Goal: Transaction & Acquisition: Book appointment/travel/reservation

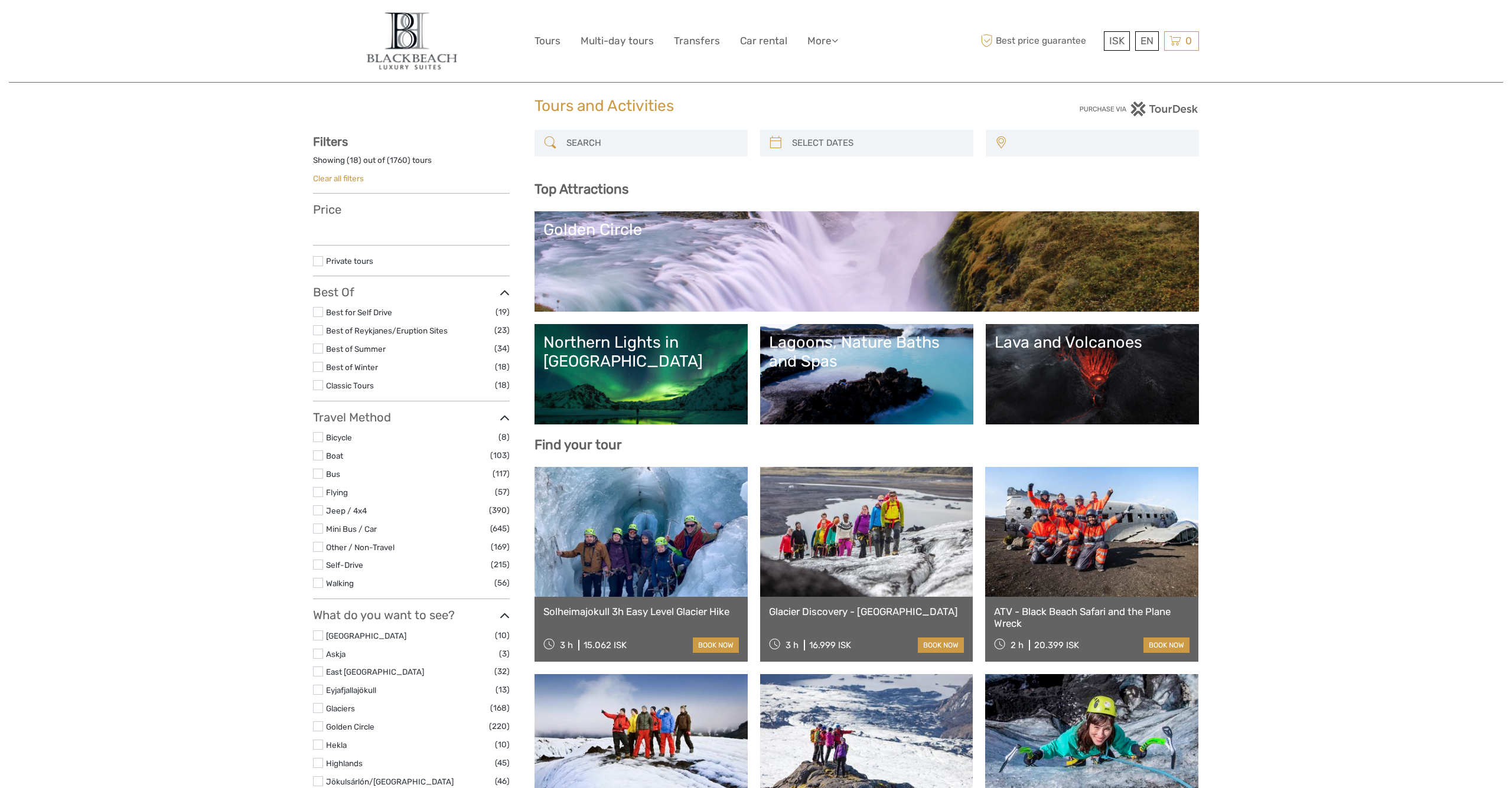
select select
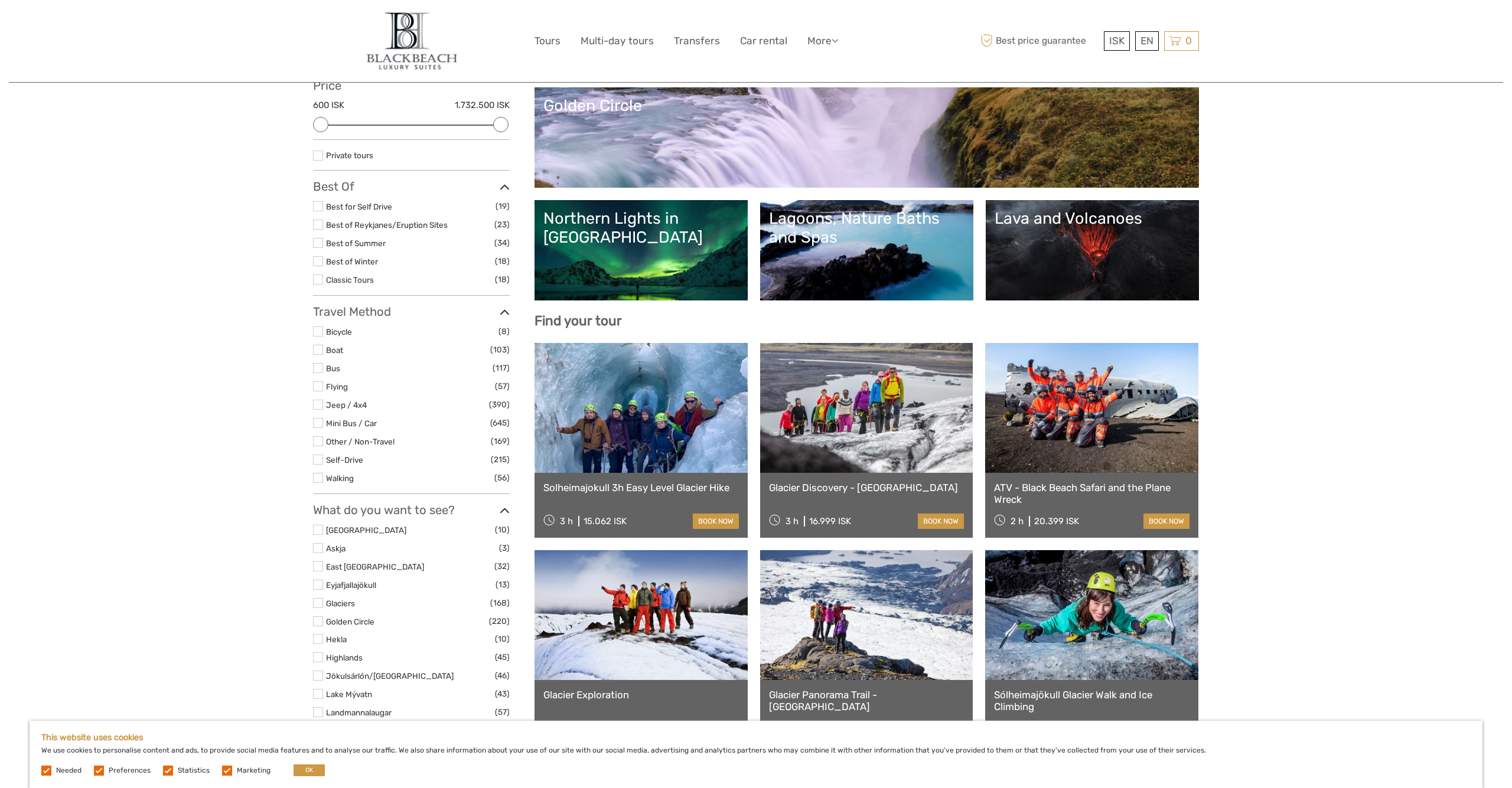
scroll to position [148, 0]
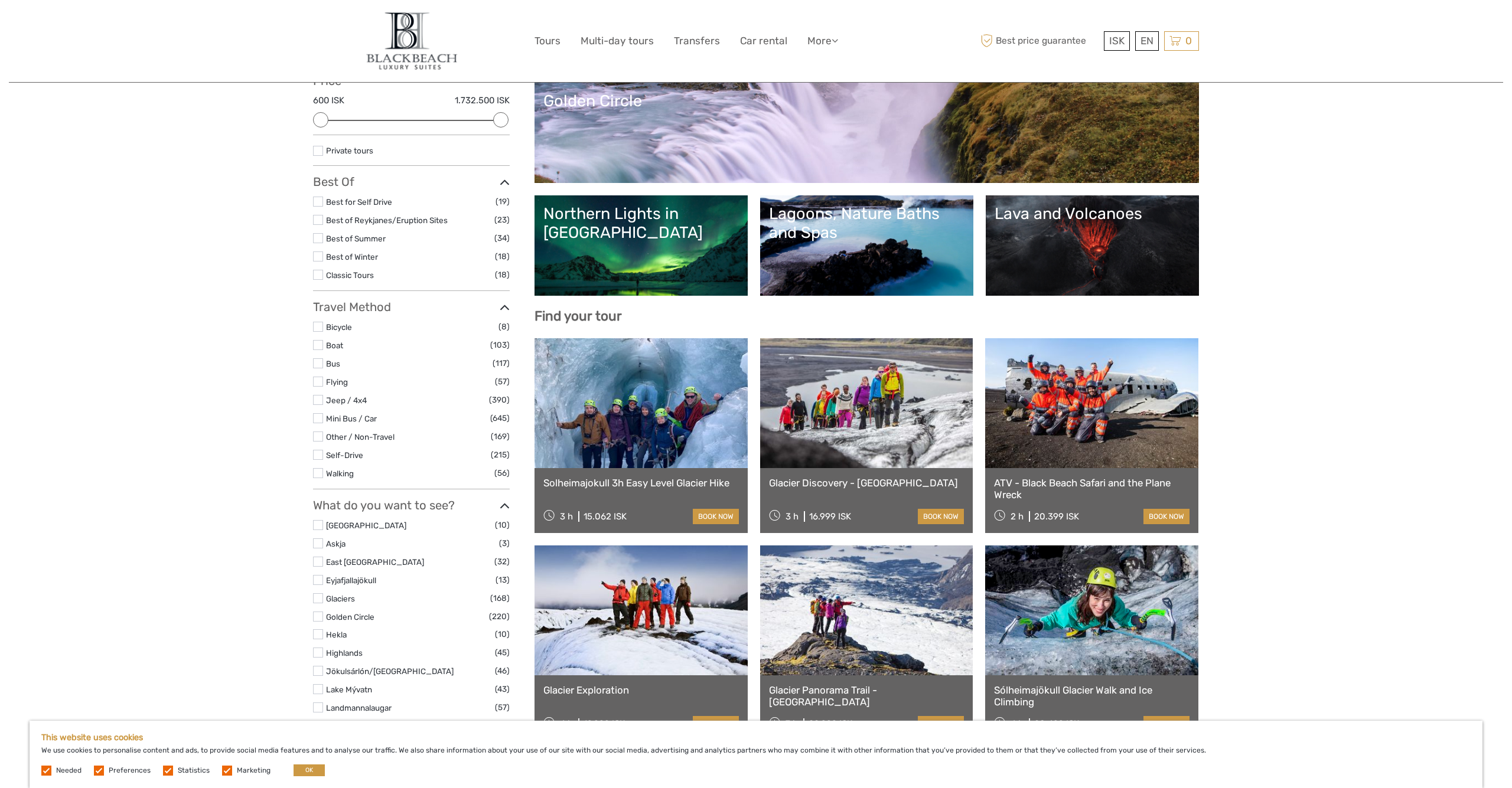
click at [319, 450] on label at bounding box center [318, 455] width 10 height 10
click at [0, 0] on input "checkbox" at bounding box center [0, 0] width 0 height 0
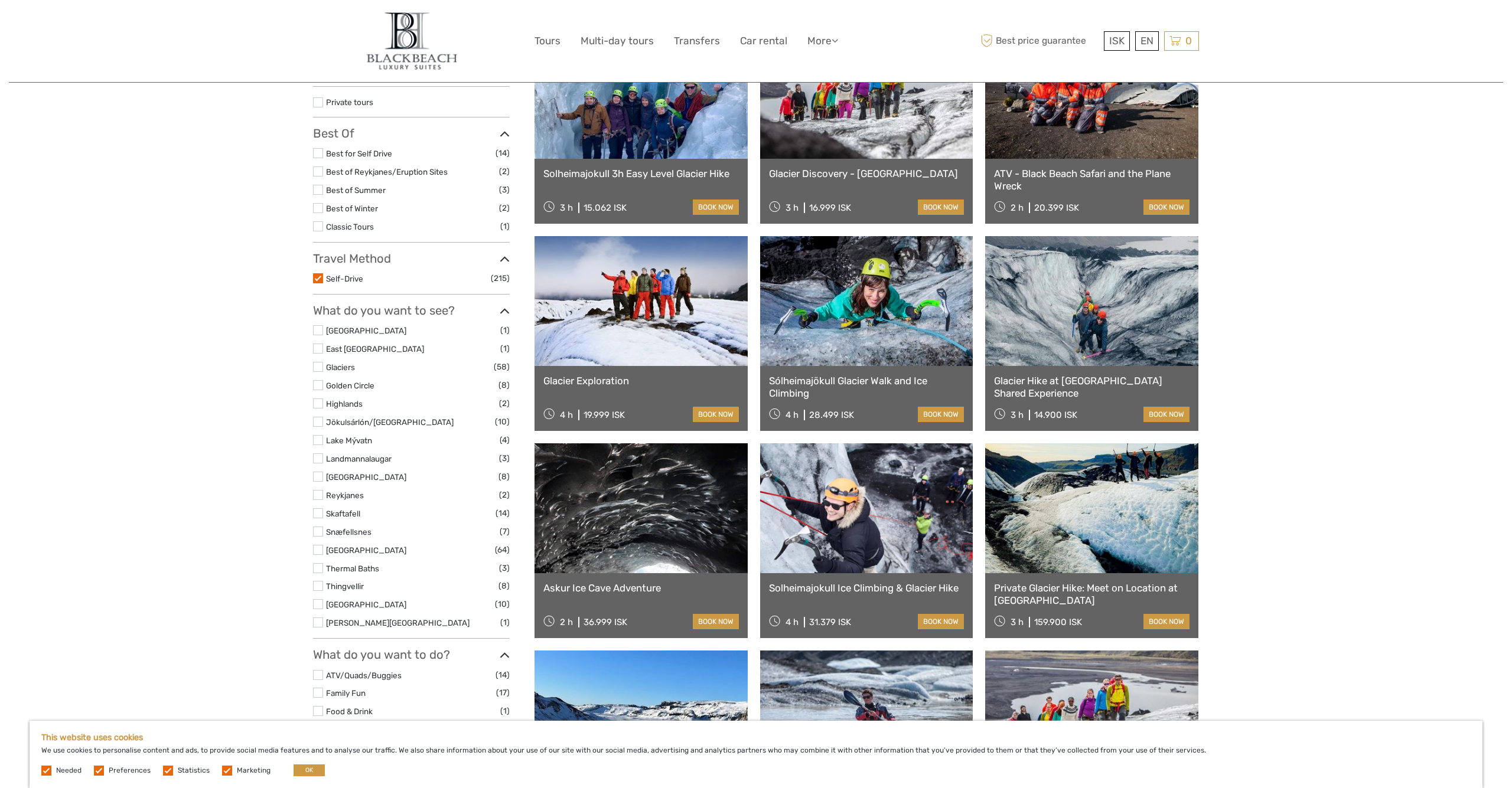
scroll to position [206, 0]
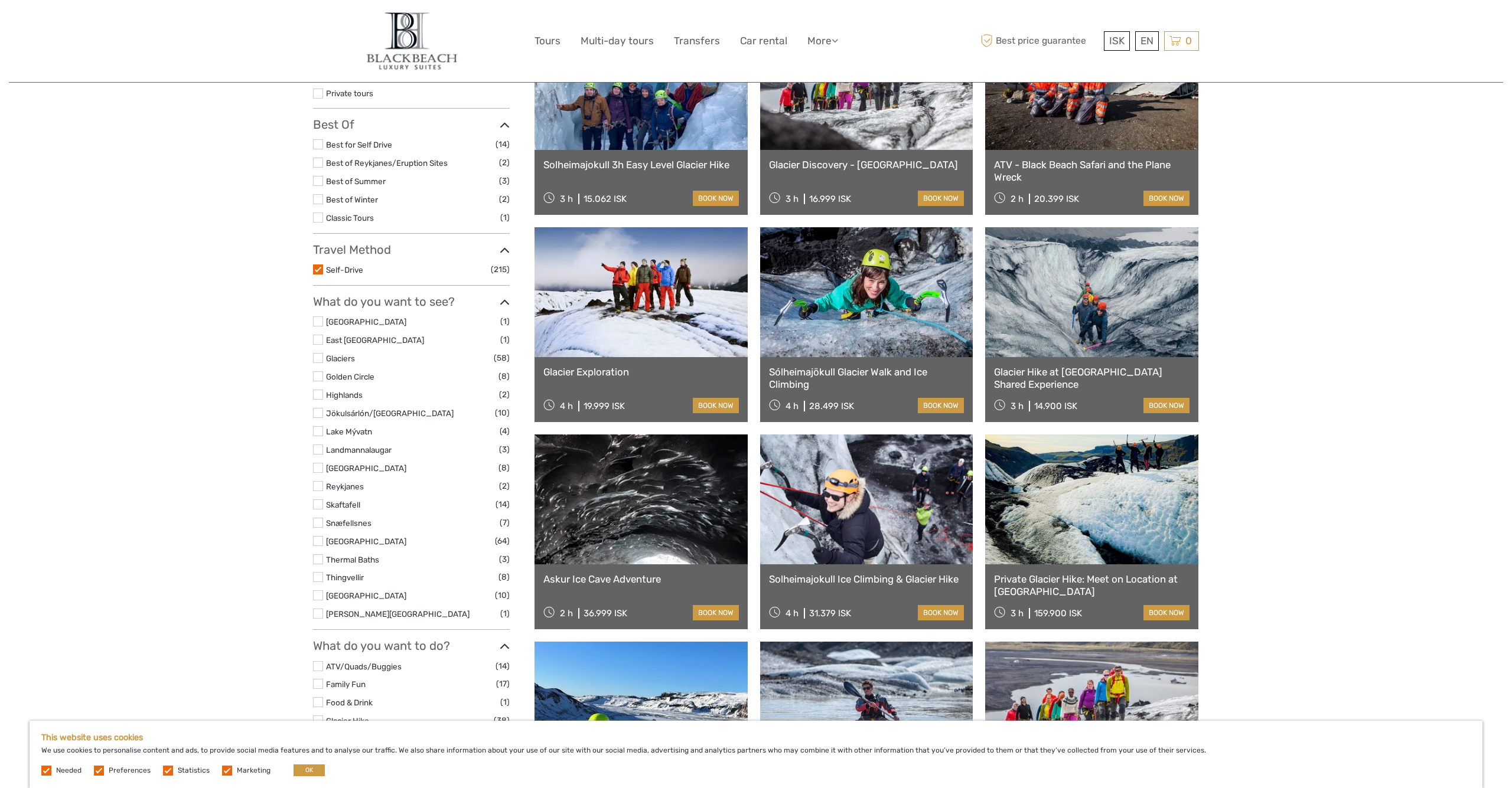
click at [318, 408] on label at bounding box center [318, 413] width 10 height 10
click at [0, 0] on input "checkbox" at bounding box center [0, 0] width 0 height 0
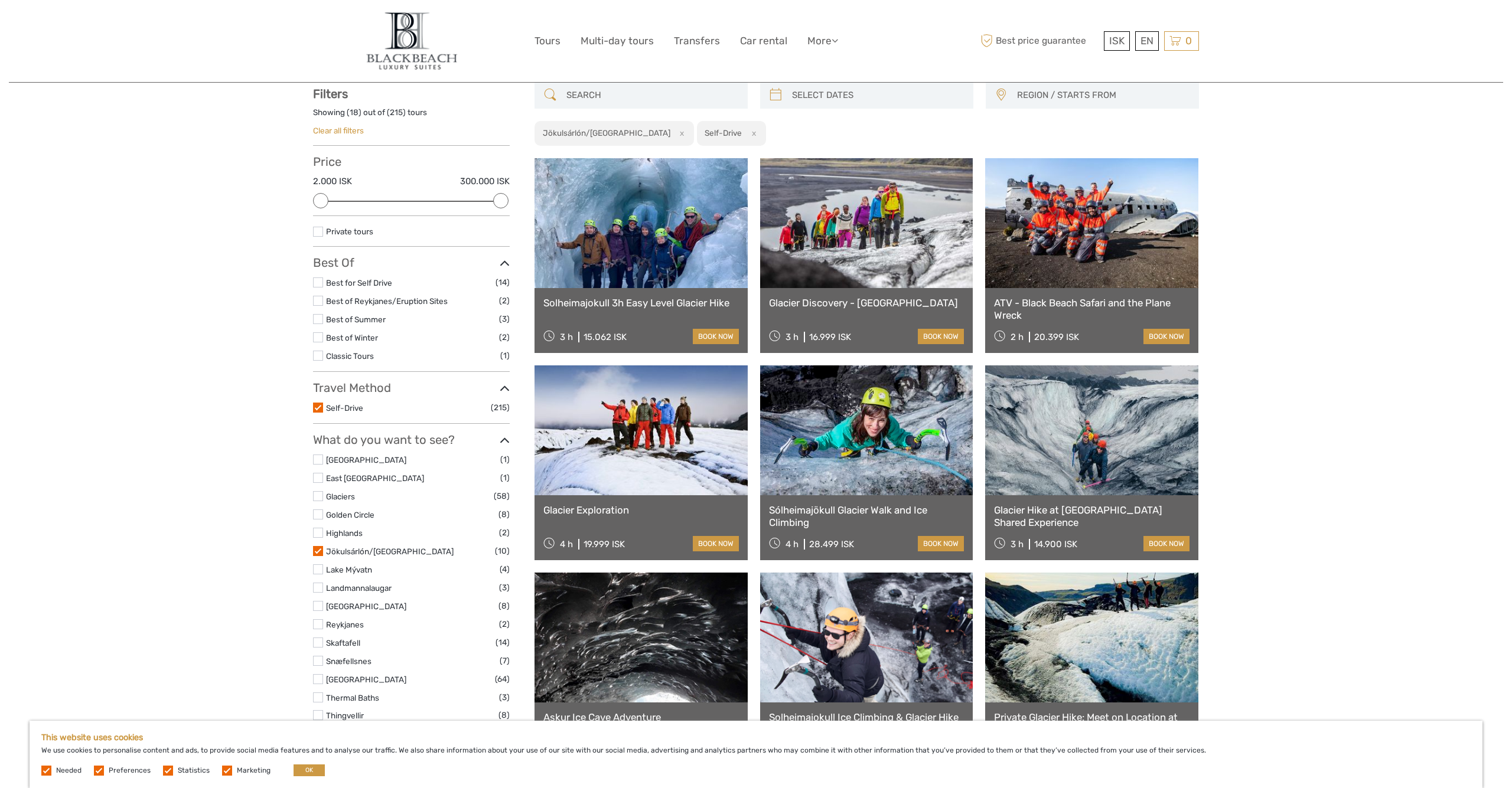
scroll to position [66, 0]
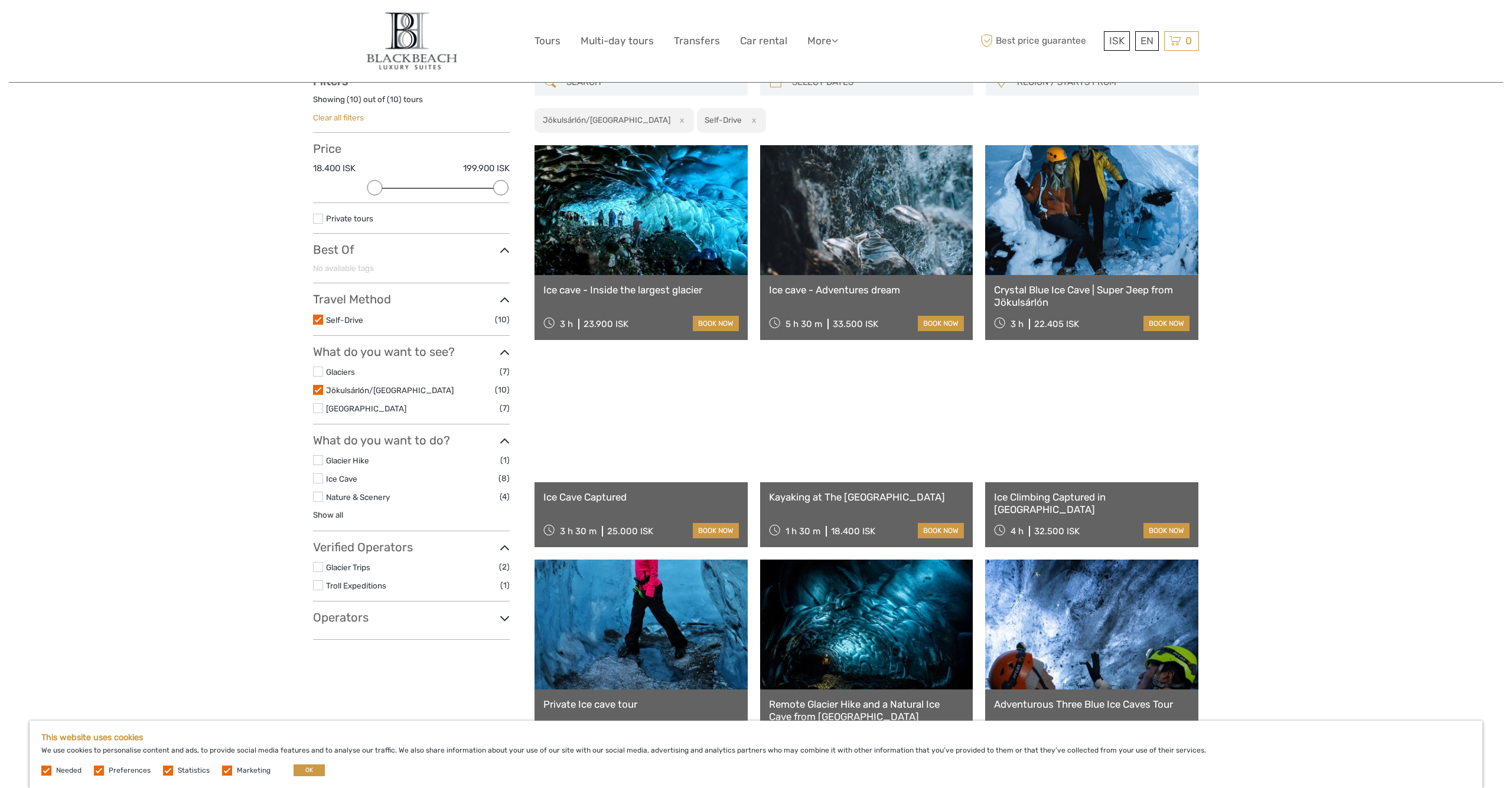
scroll to position [82, 0]
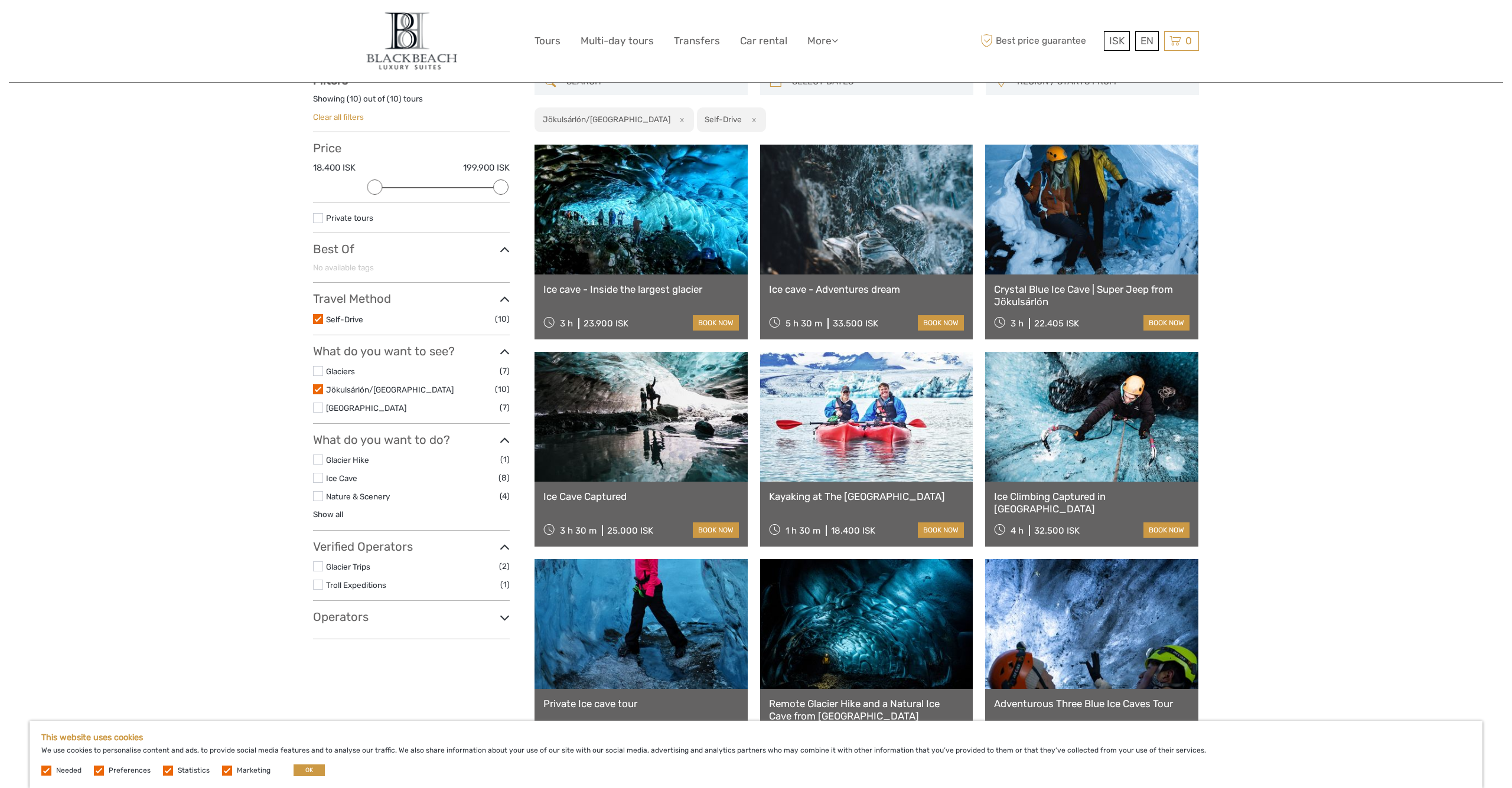
click at [1084, 229] on link at bounding box center [1092, 209] width 213 height 130
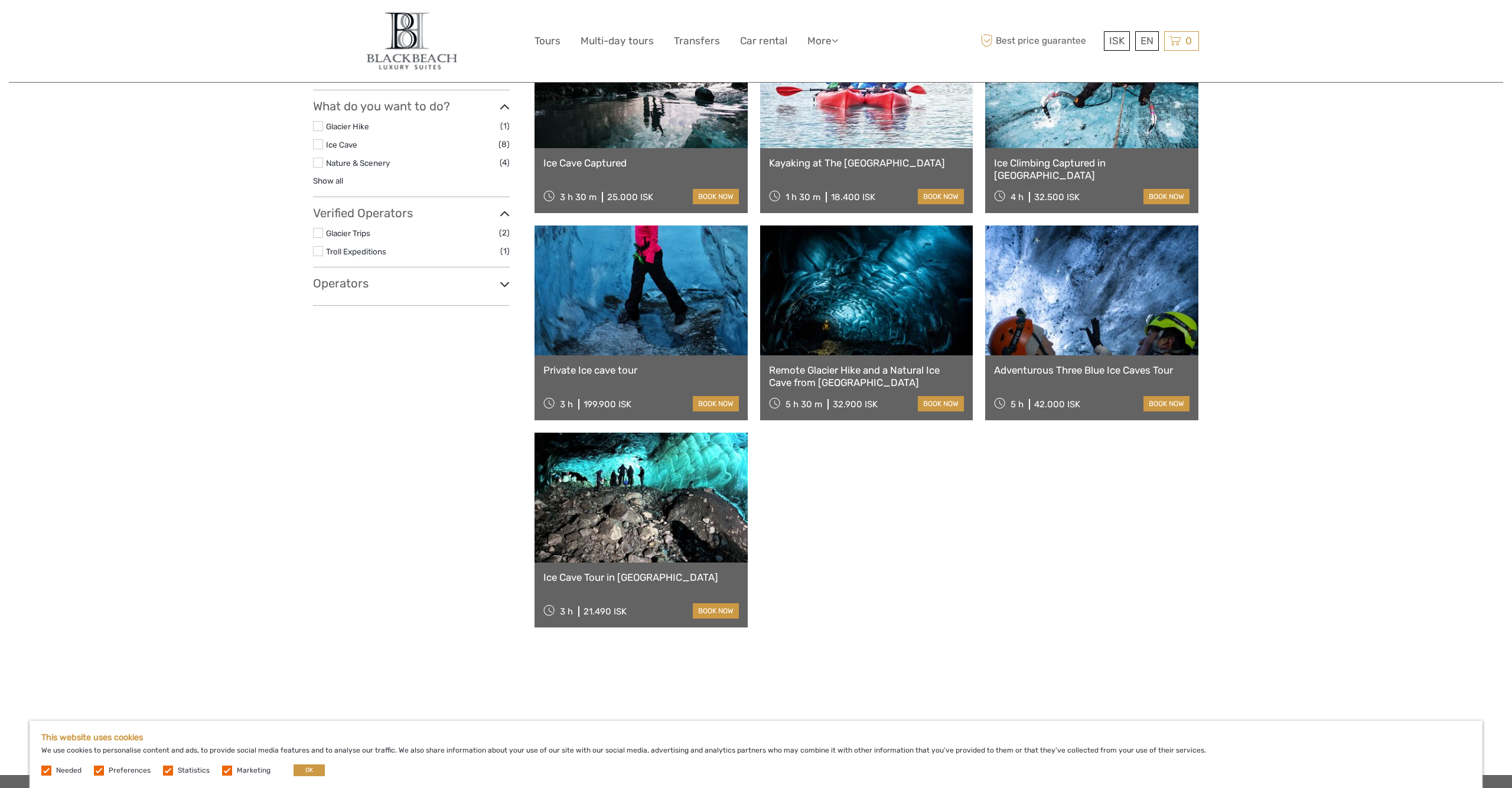
scroll to position [422, 0]
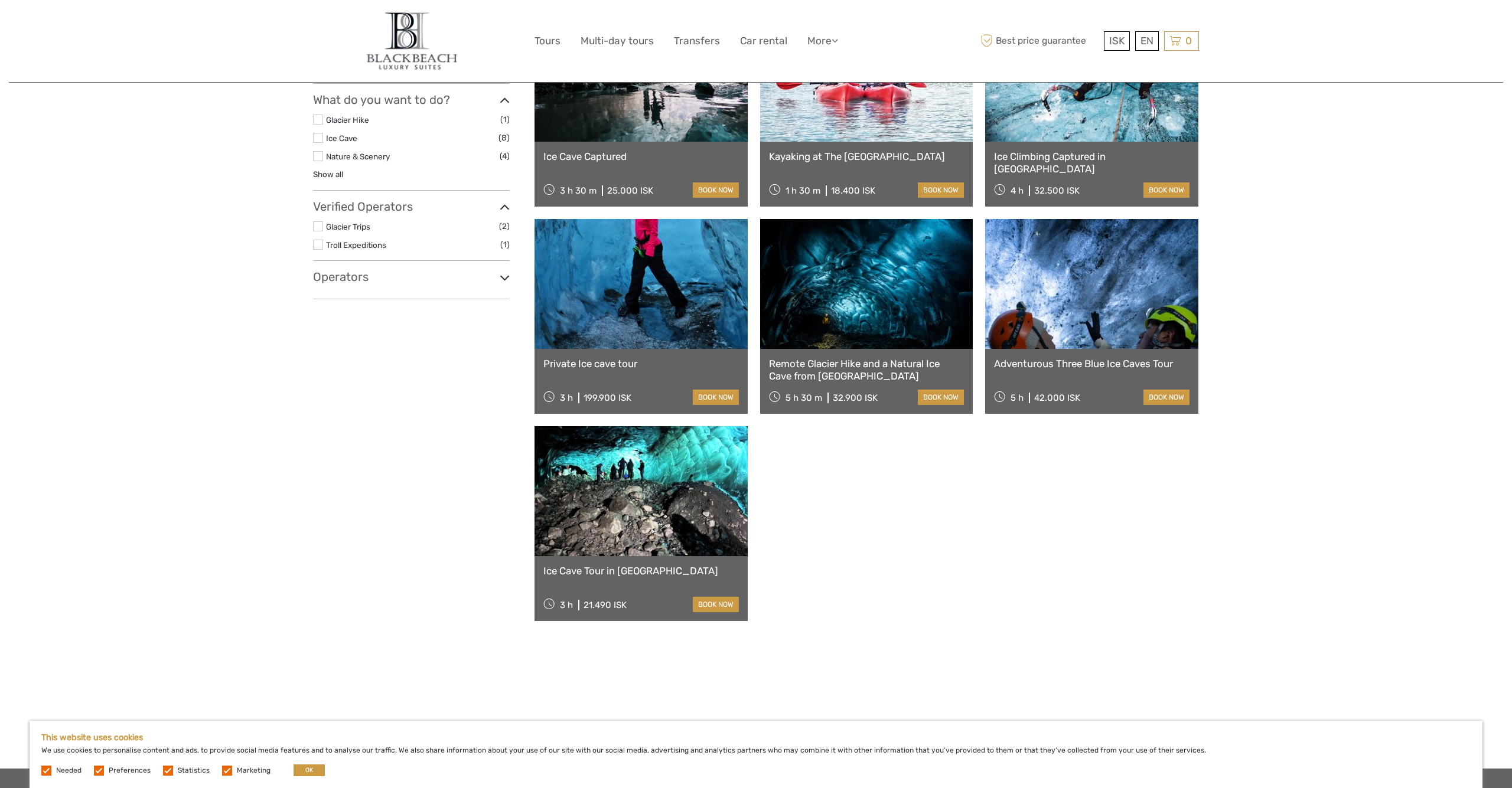
click at [882, 295] on link at bounding box center [866, 283] width 213 height 130
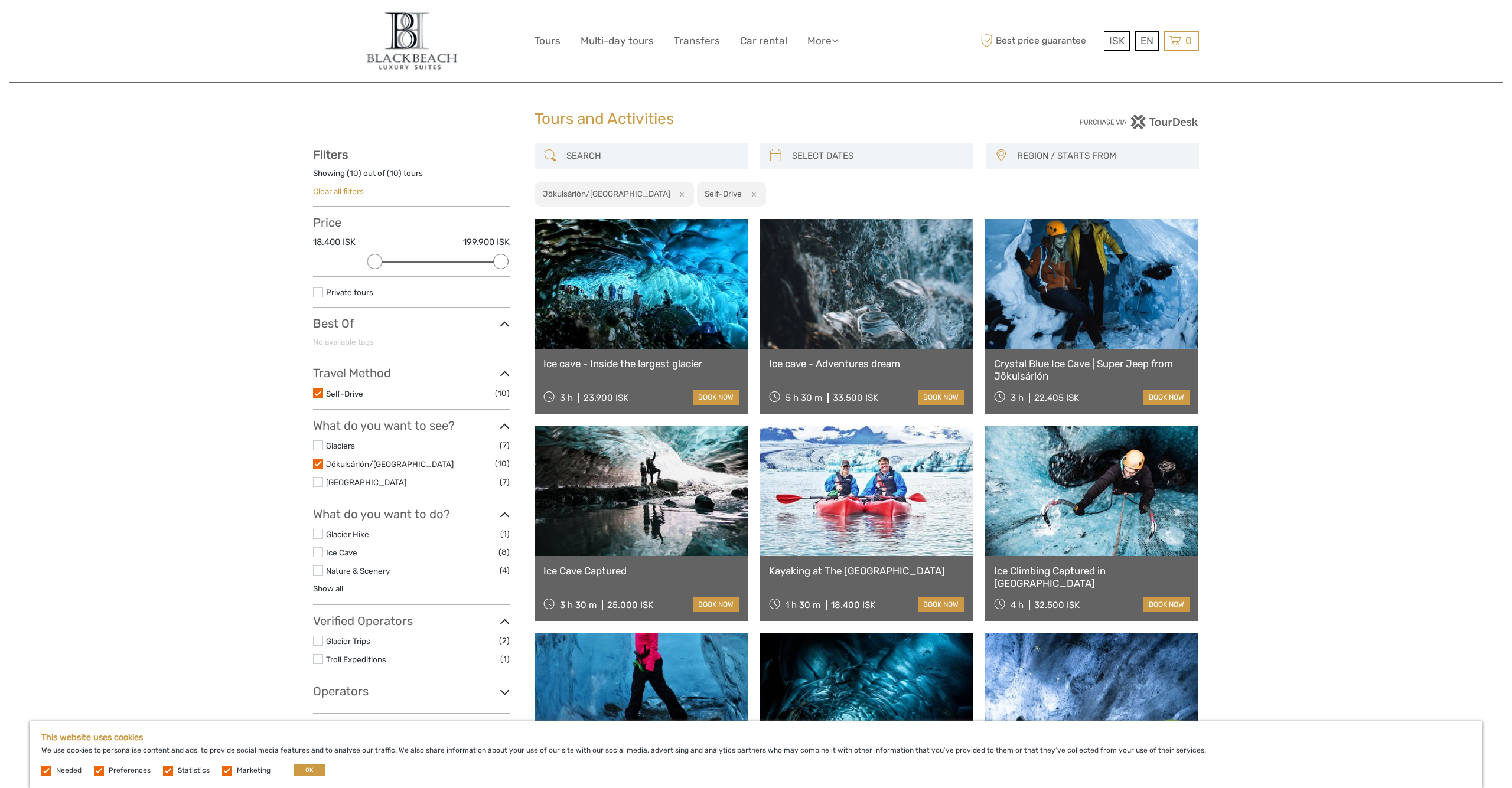
scroll to position [9, 0]
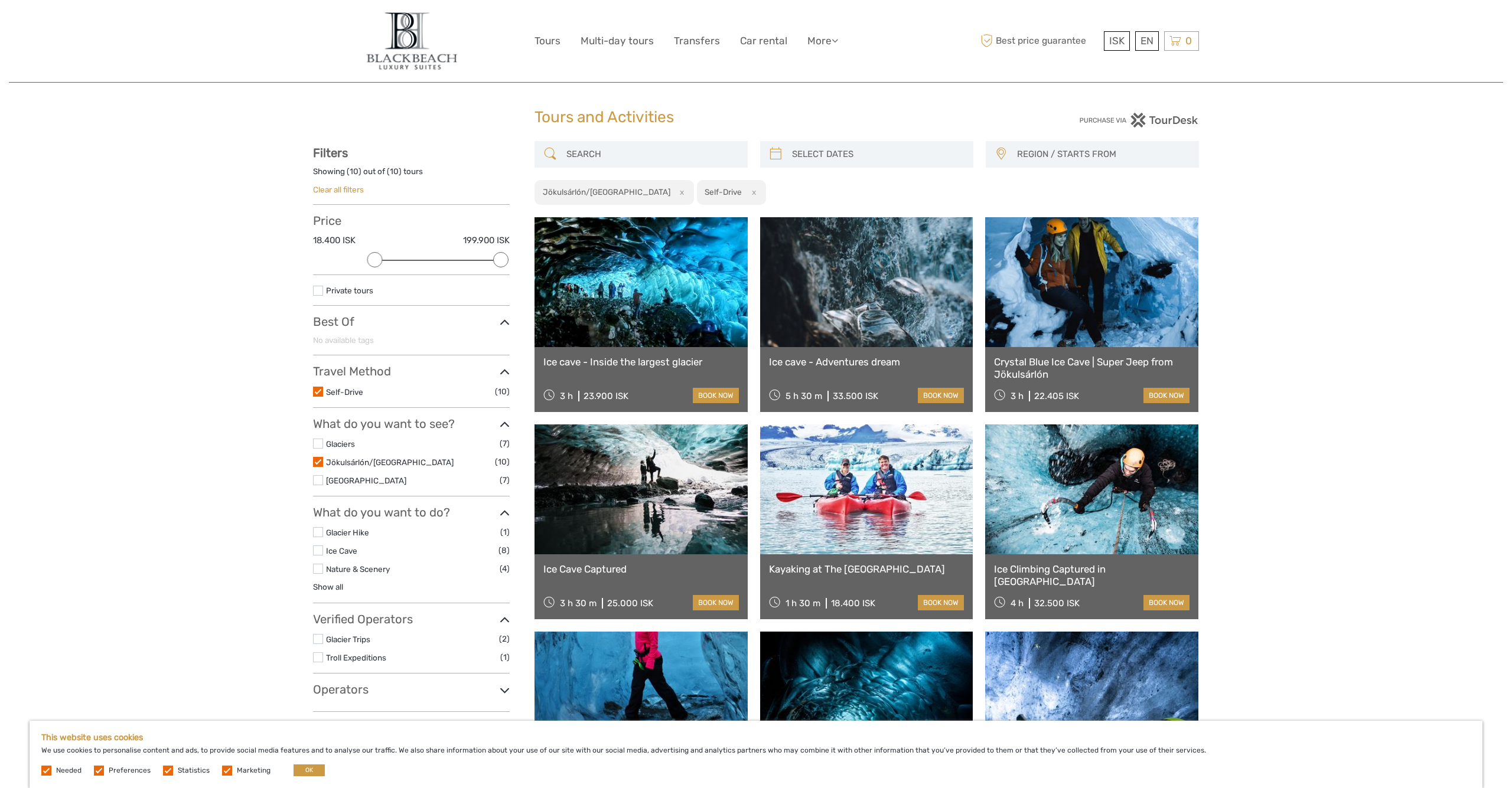
scroll to position [66, 0]
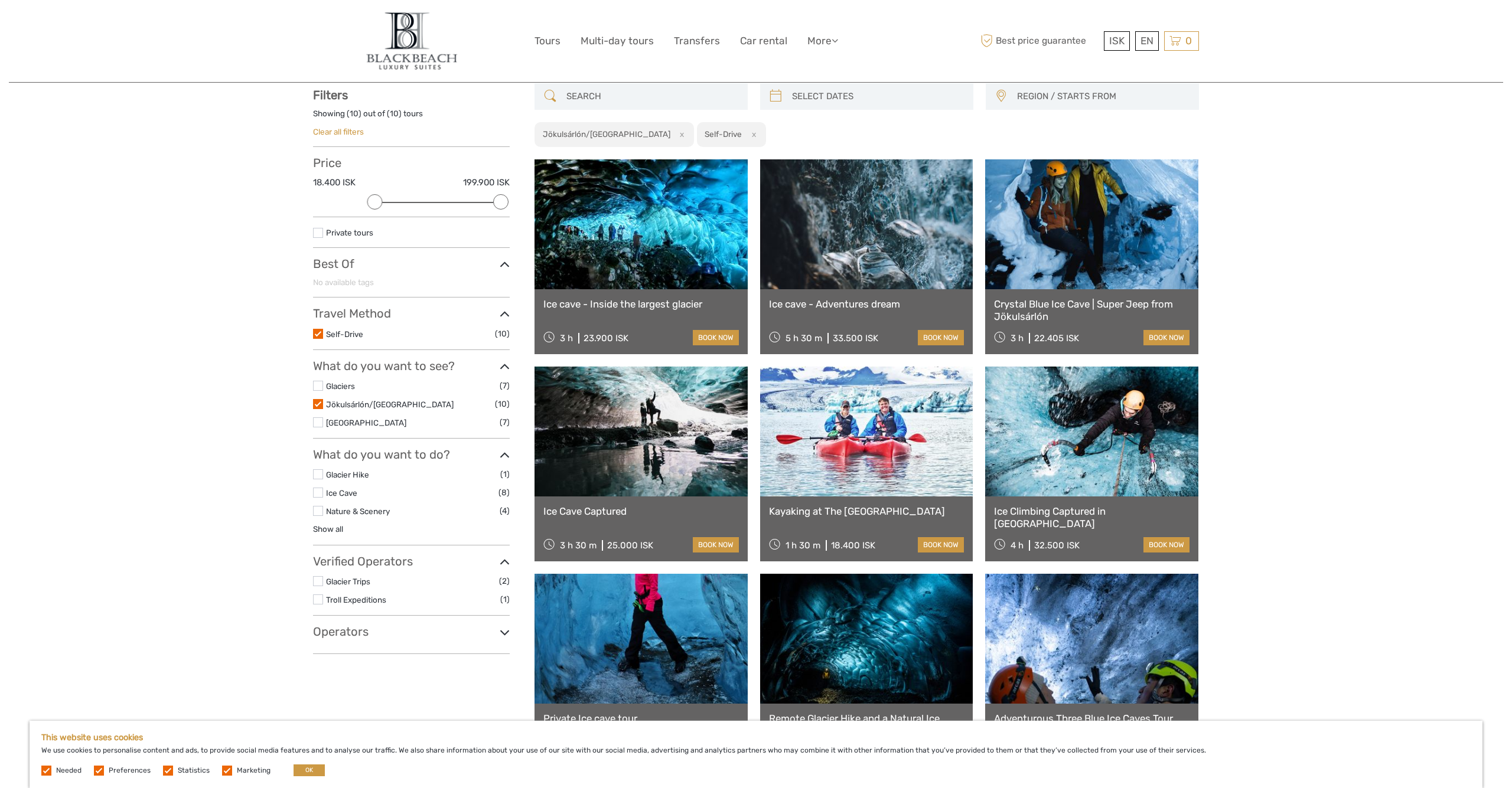
click at [505, 362] on icon at bounding box center [505, 367] width 10 height 16
click at [503, 365] on icon at bounding box center [505, 367] width 10 height 16
click at [337, 130] on link "Clear all filters" at bounding box center [338, 132] width 51 height 10
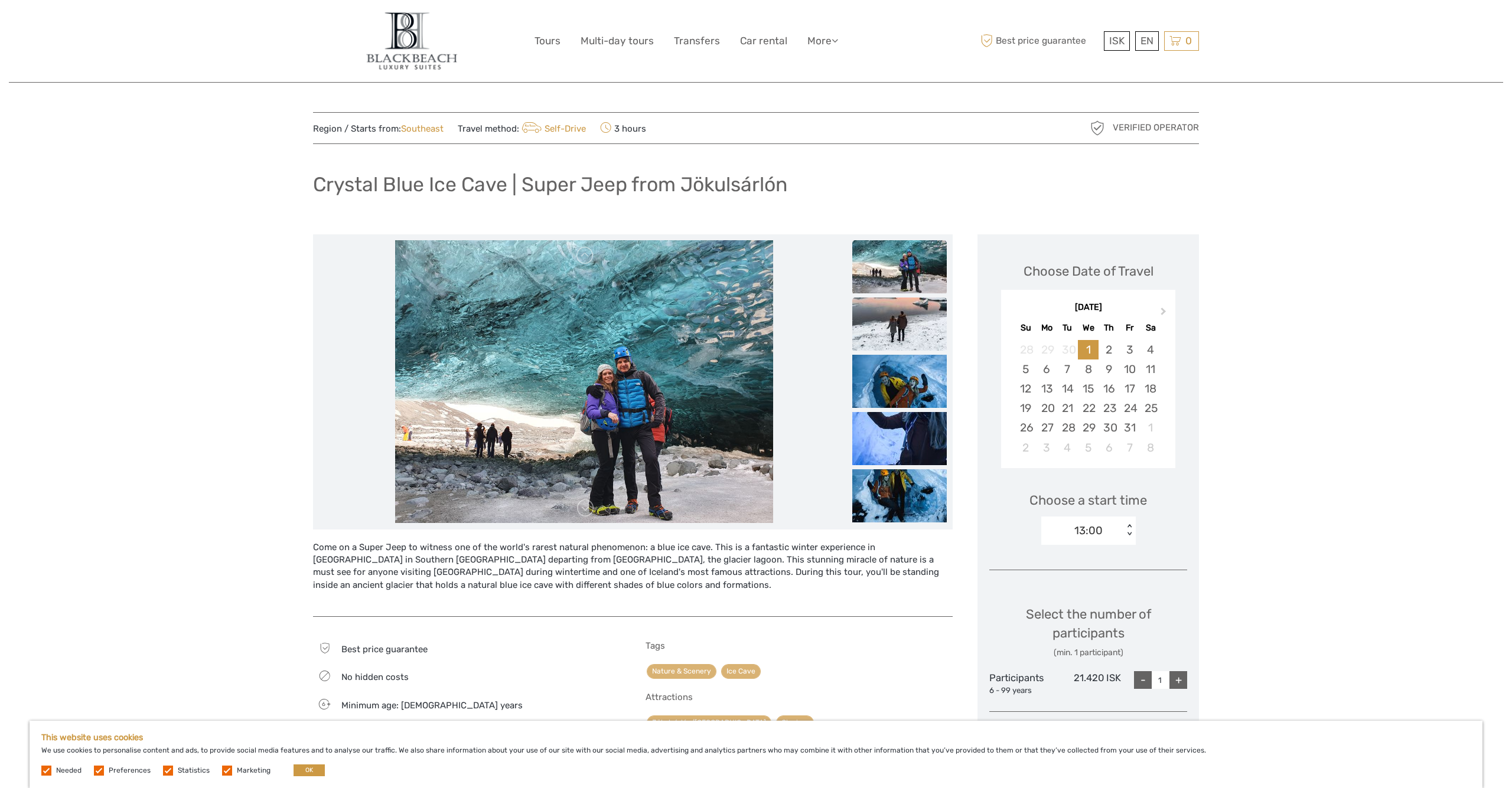
click at [882, 351] on li at bounding box center [900, 325] width 94 height 54
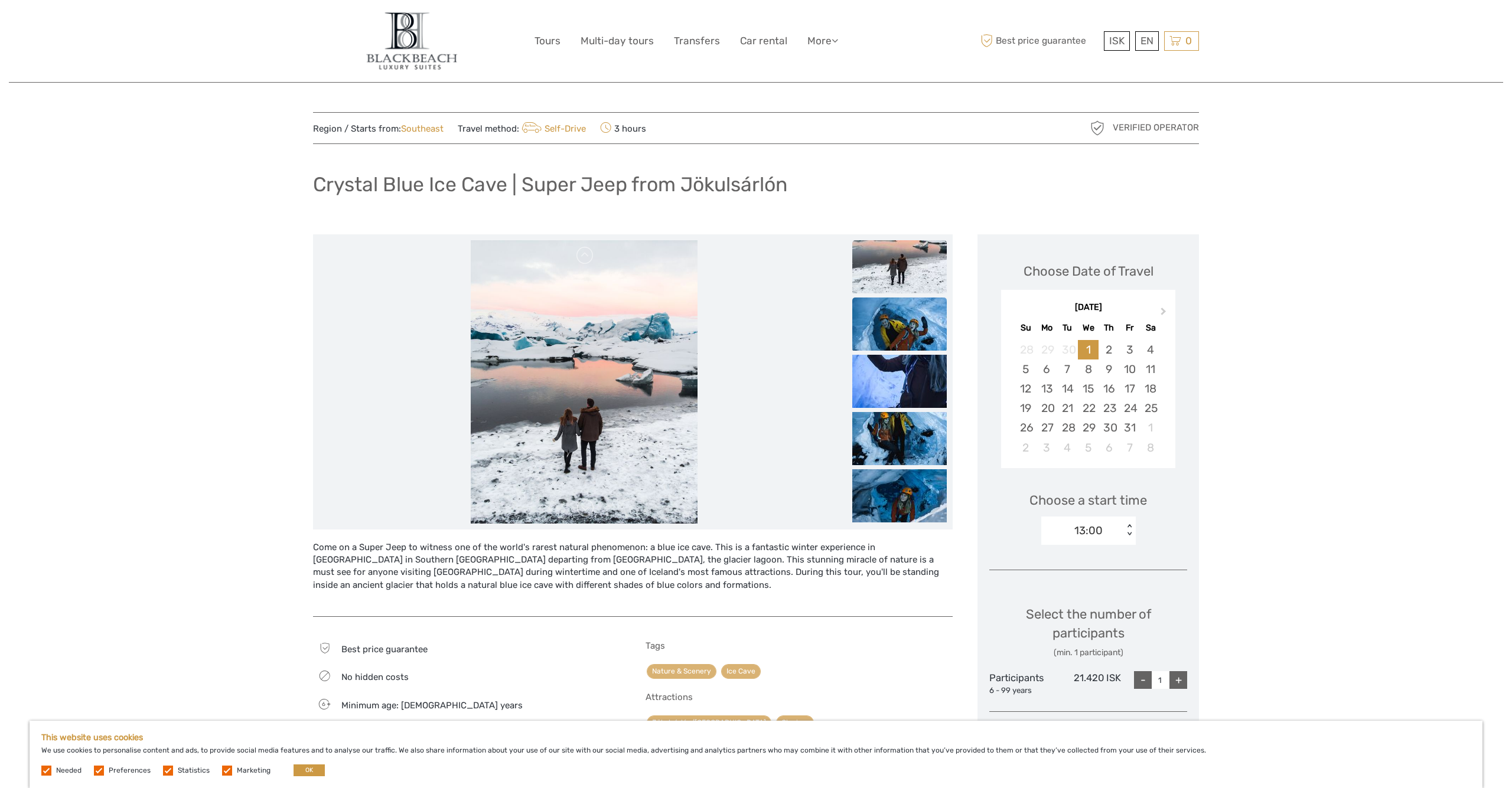
click at [887, 341] on img at bounding box center [900, 324] width 94 height 53
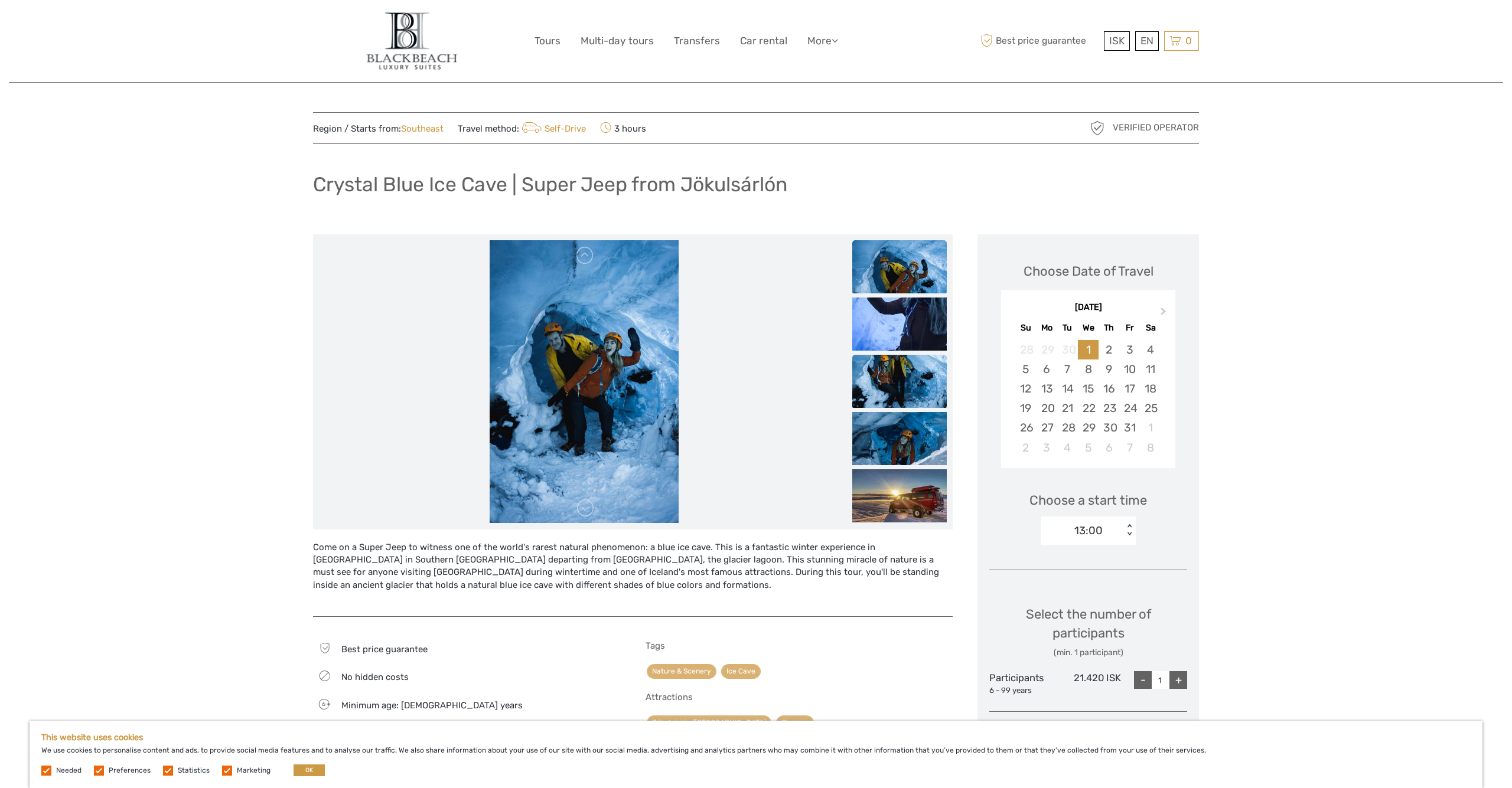
click at [882, 373] on img at bounding box center [900, 381] width 94 height 53
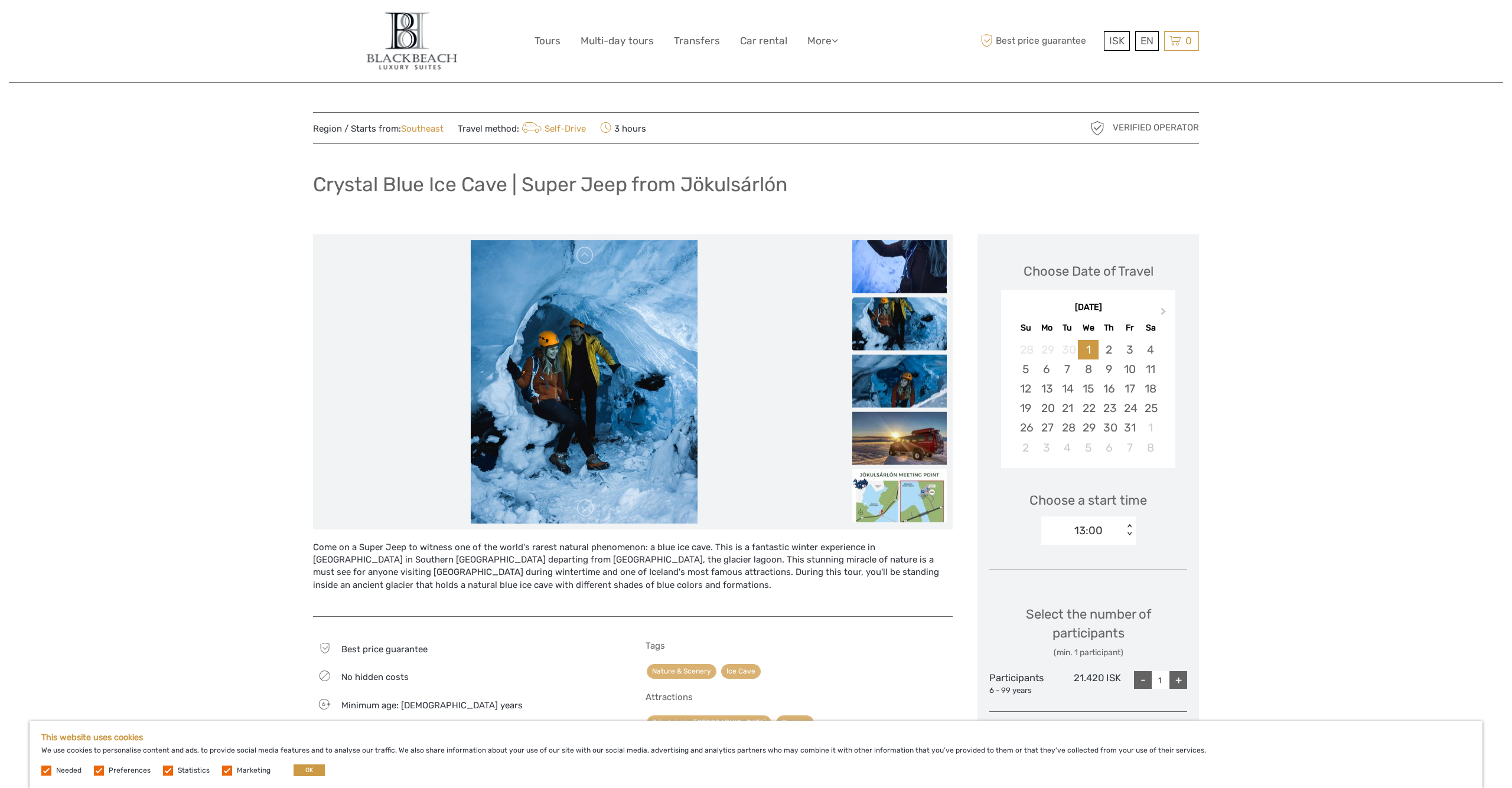
click at [882, 409] on ul at bounding box center [900, 298] width 94 height 459
click at [884, 432] on img at bounding box center [900, 437] width 94 height 53
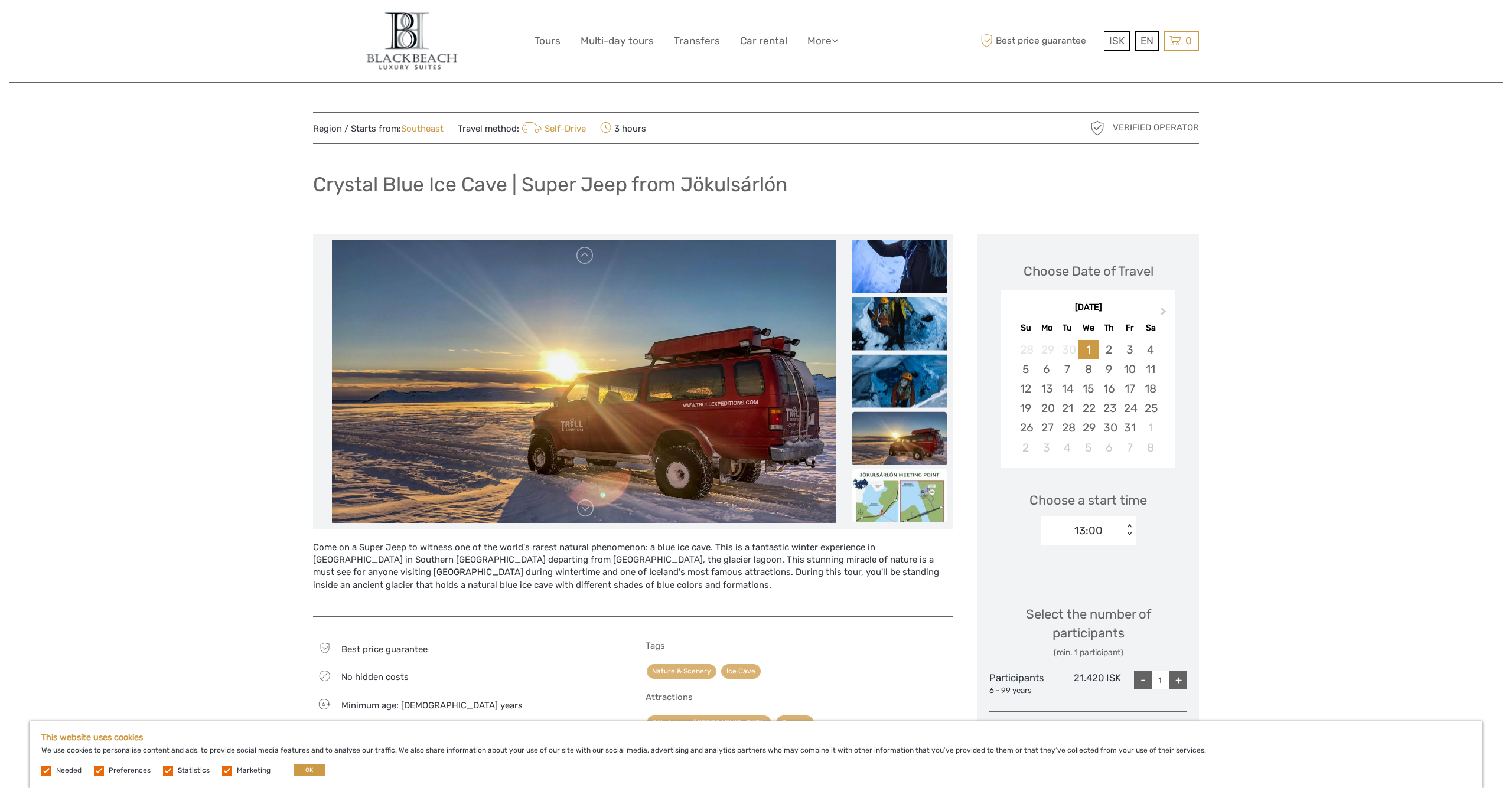
click at [888, 500] on img at bounding box center [900, 495] width 94 height 53
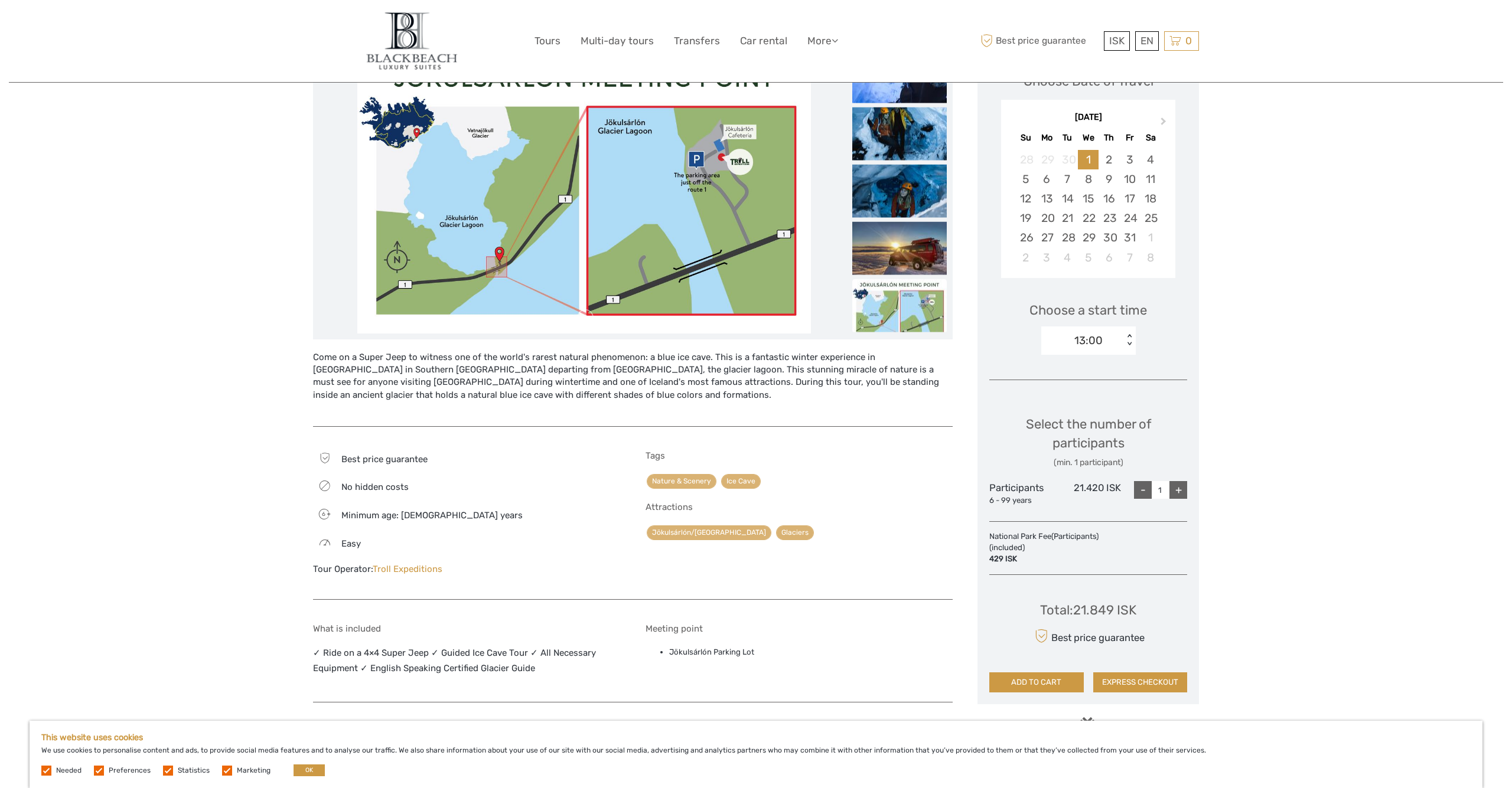
scroll to position [193, 0]
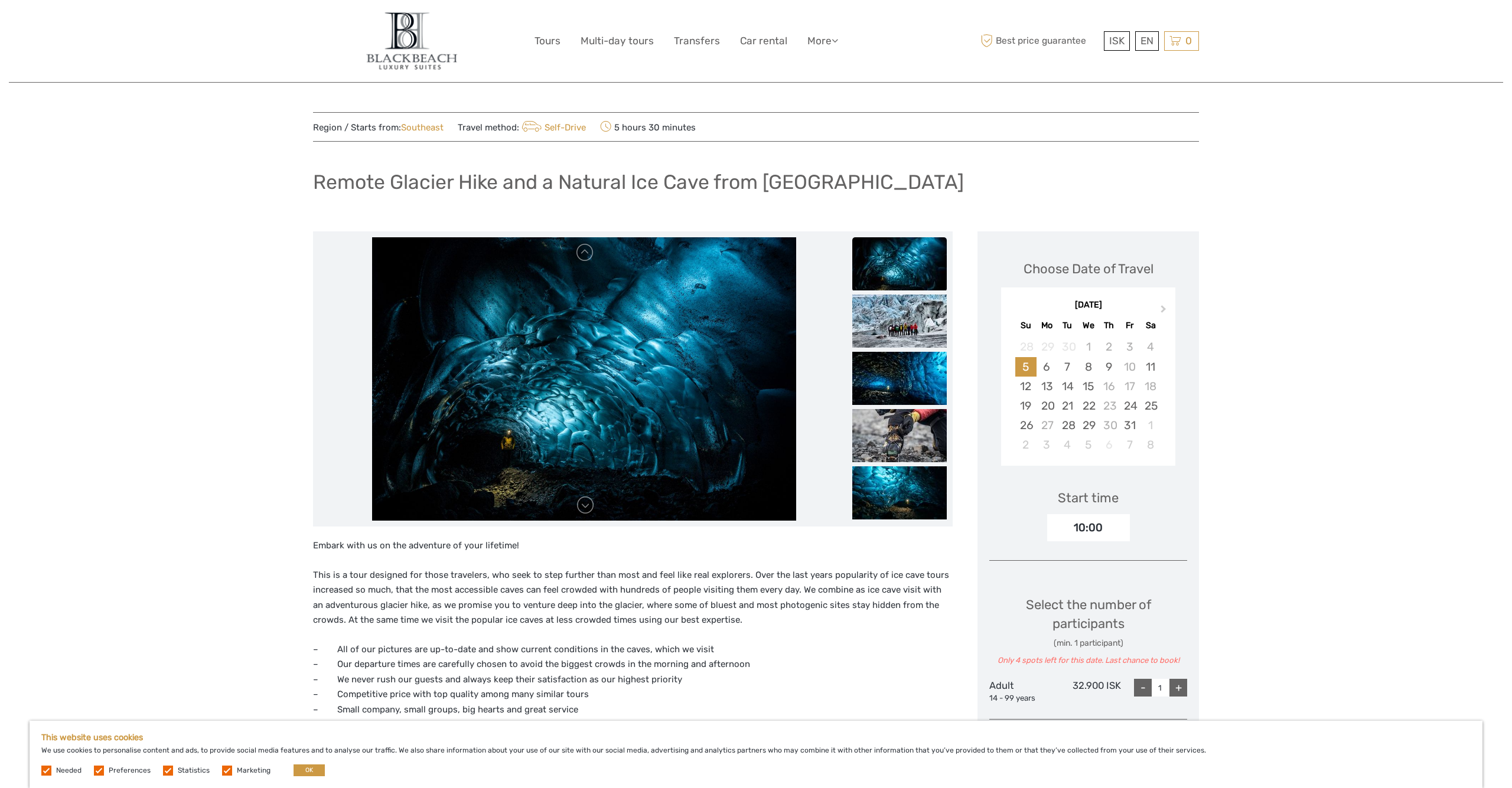
click at [568, 450] on img at bounding box center [584, 379] width 425 height 283
click at [899, 309] on img at bounding box center [900, 321] width 94 height 53
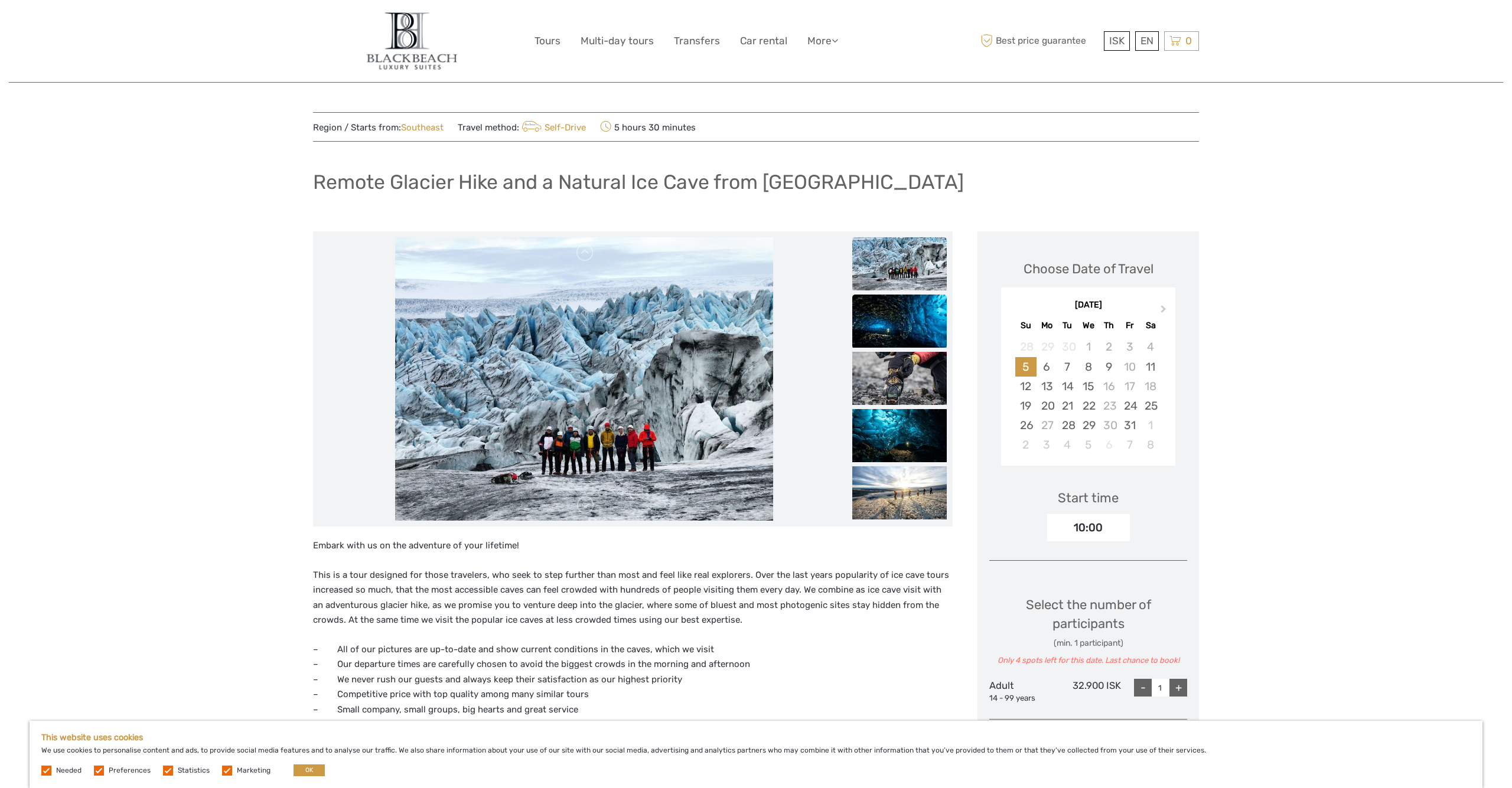
click at [887, 341] on img at bounding box center [900, 321] width 94 height 53
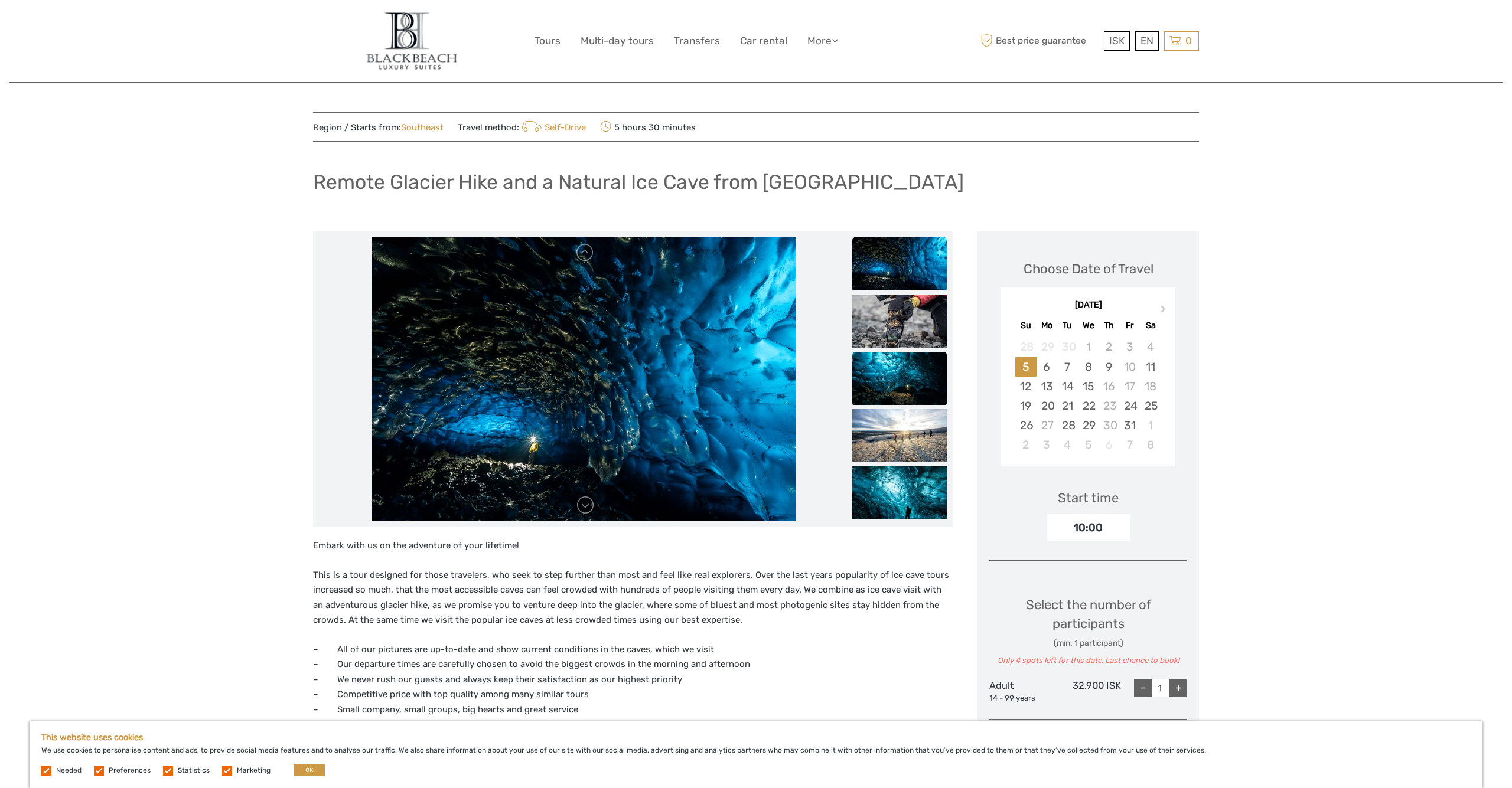
click at [883, 373] on img at bounding box center [900, 378] width 94 height 53
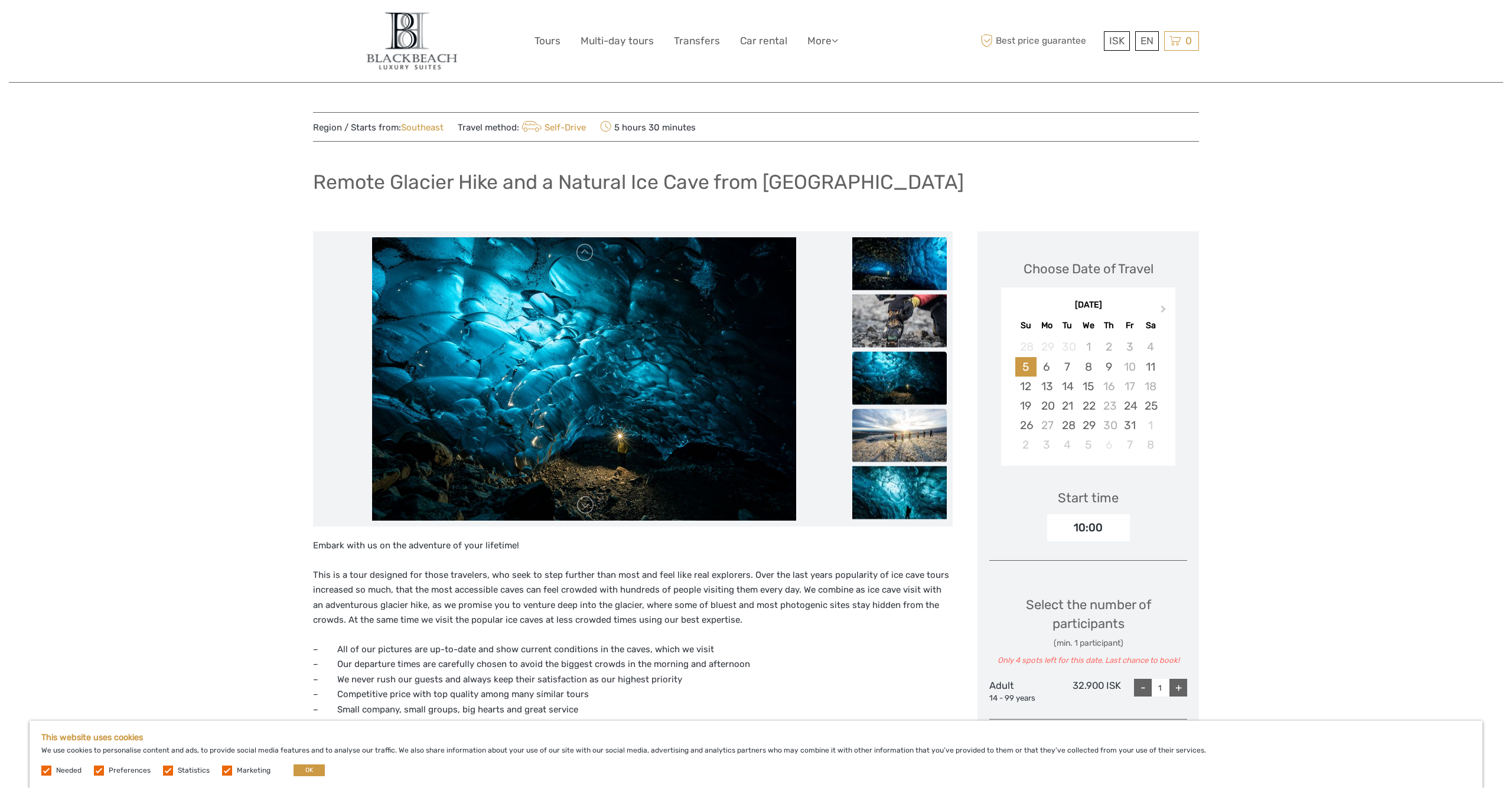
click at [882, 435] on img at bounding box center [900, 435] width 94 height 53
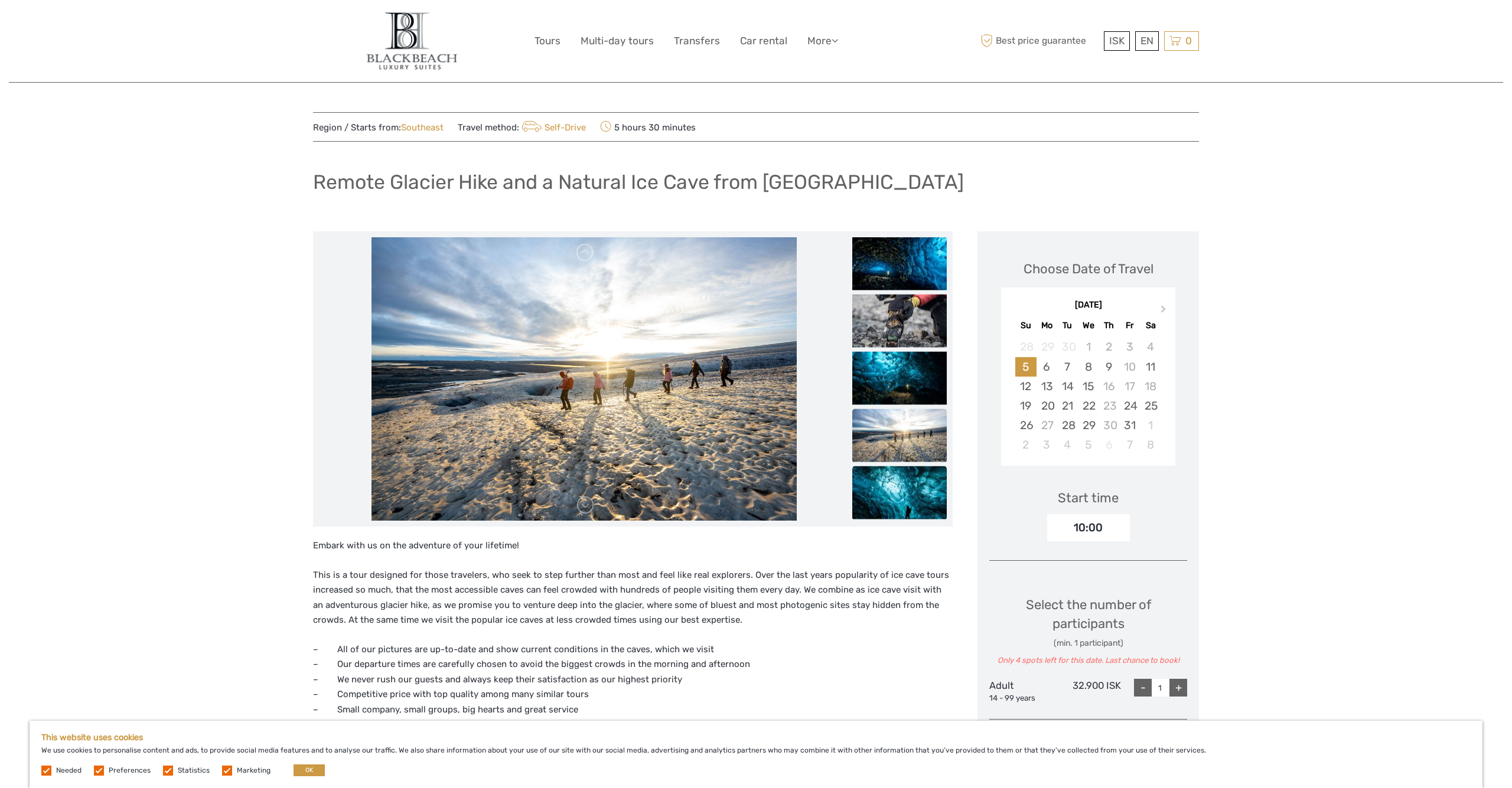
click at [885, 489] on img at bounding box center [900, 492] width 94 height 53
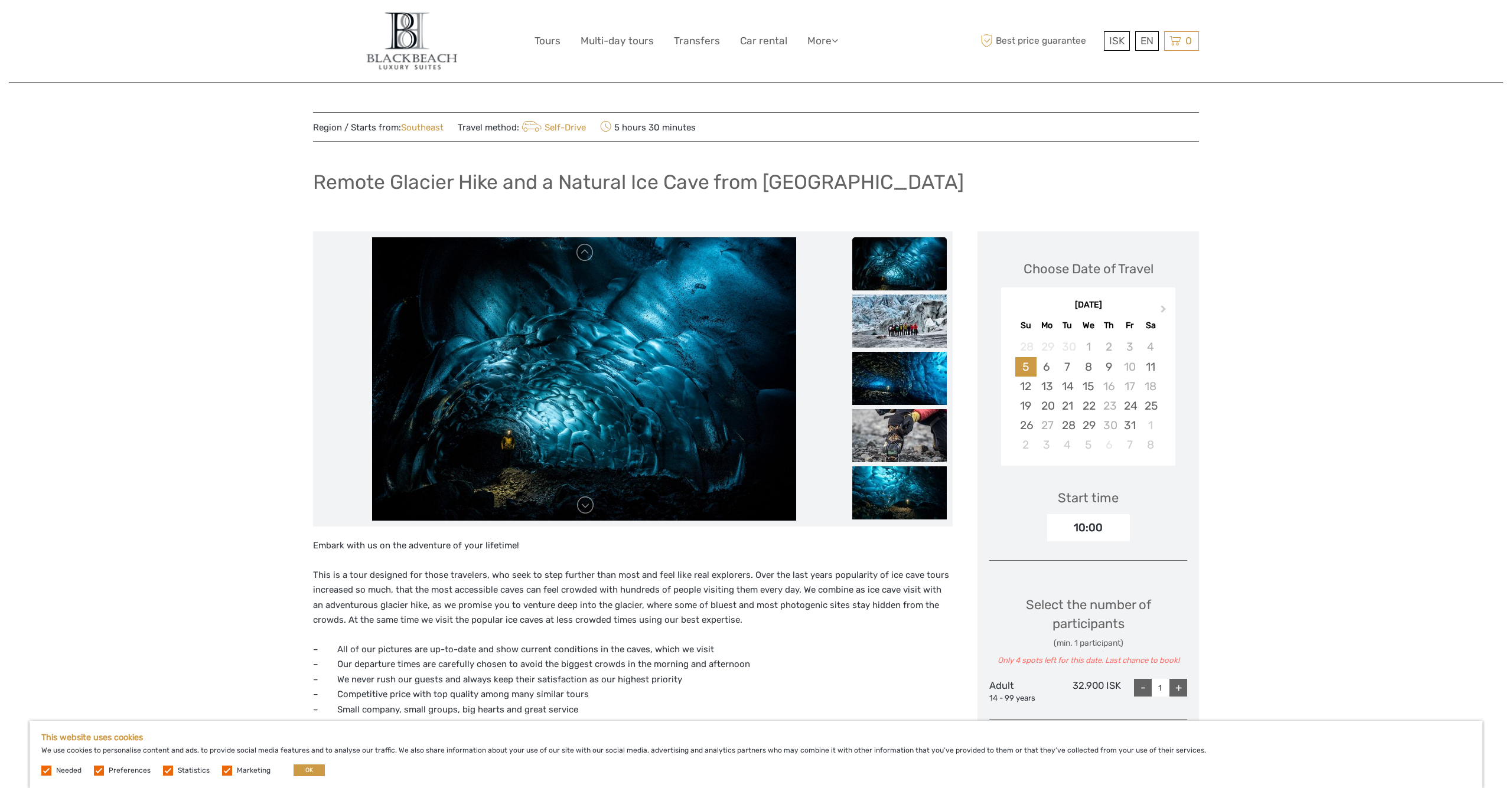
scroll to position [1, 0]
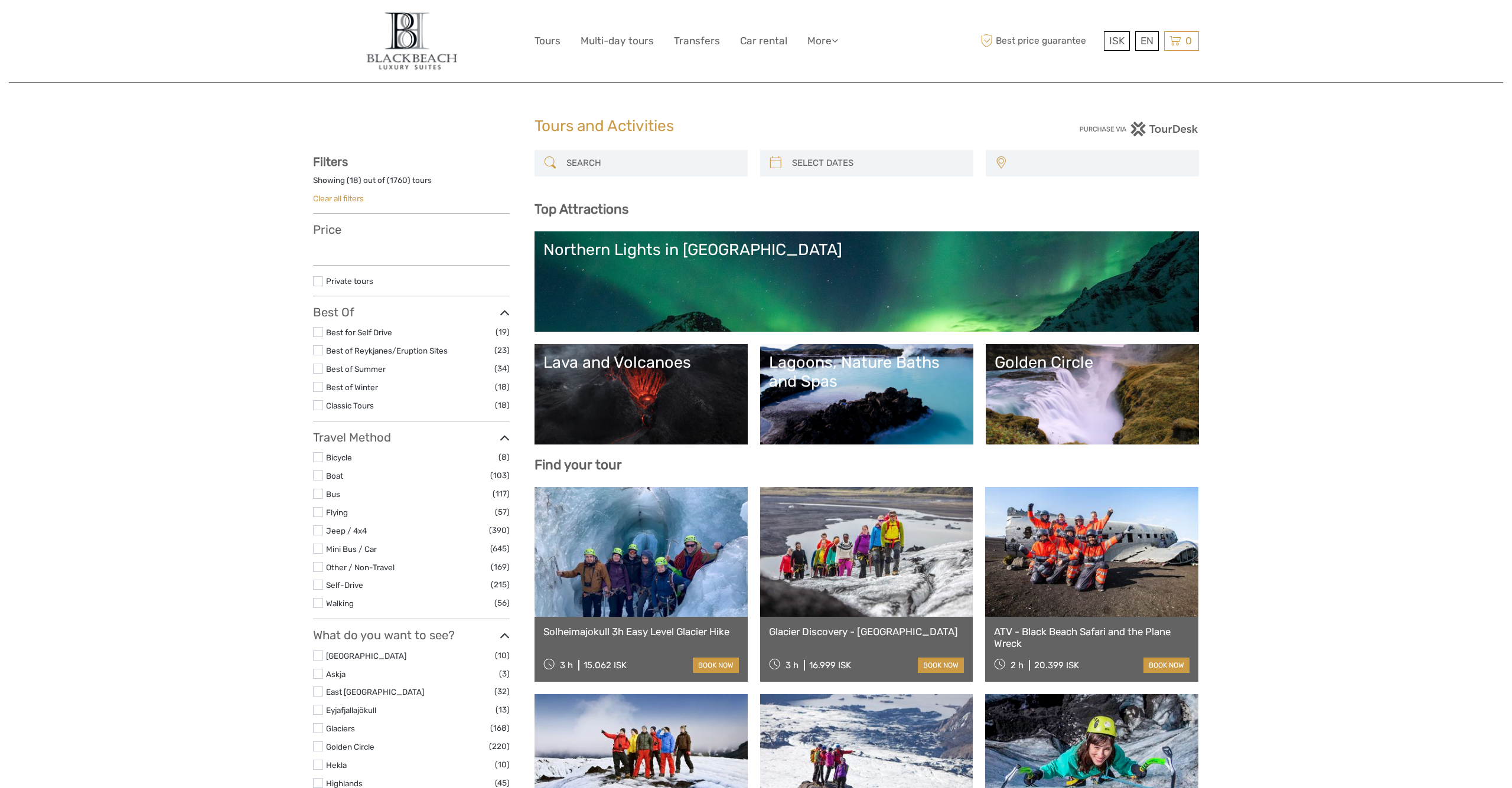
select select
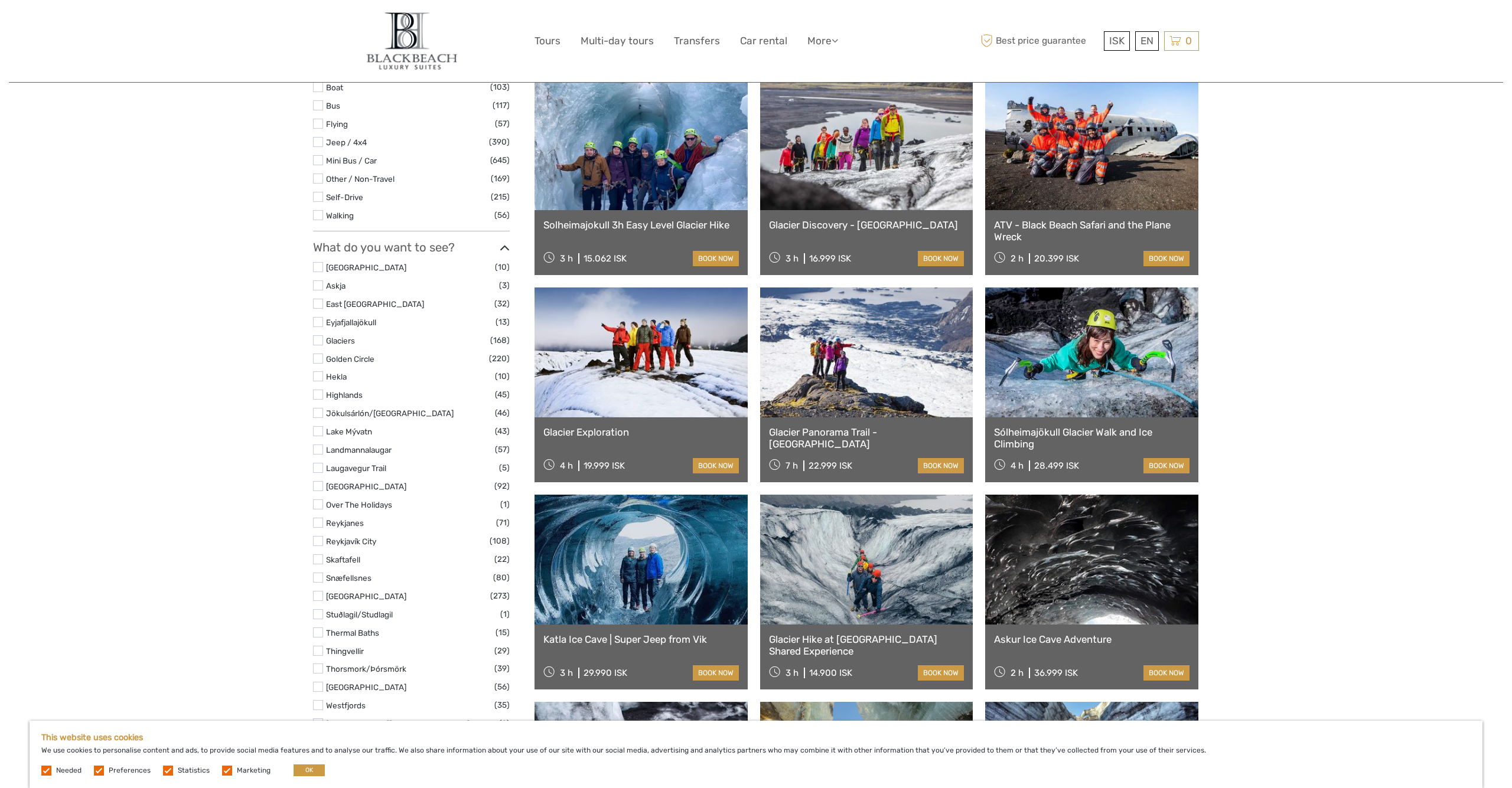
scroll to position [406, 0]
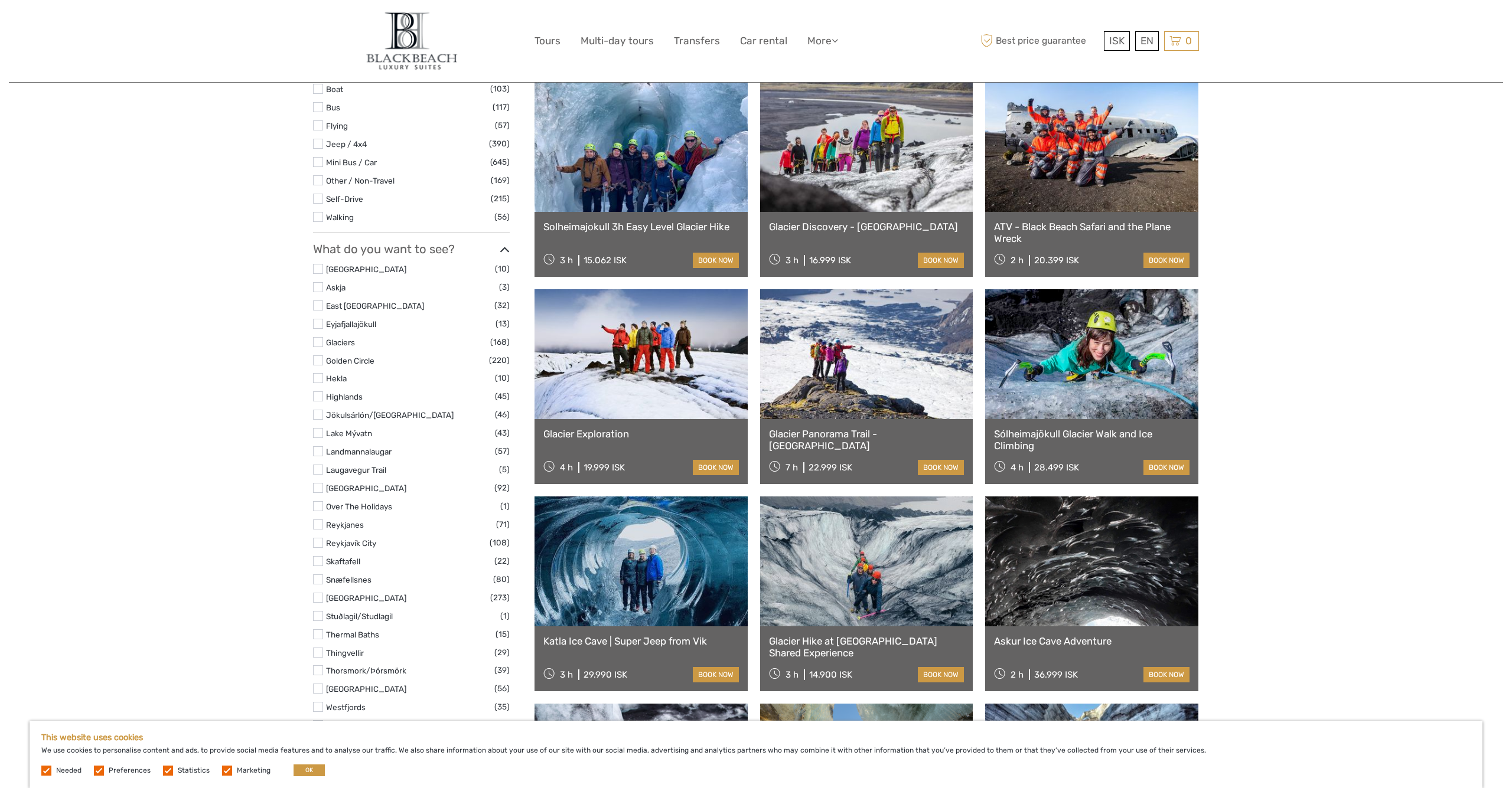
click at [318, 593] on label at bounding box center [318, 598] width 10 height 10
click at [0, 0] on input "checkbox" at bounding box center [0, 0] width 0 height 0
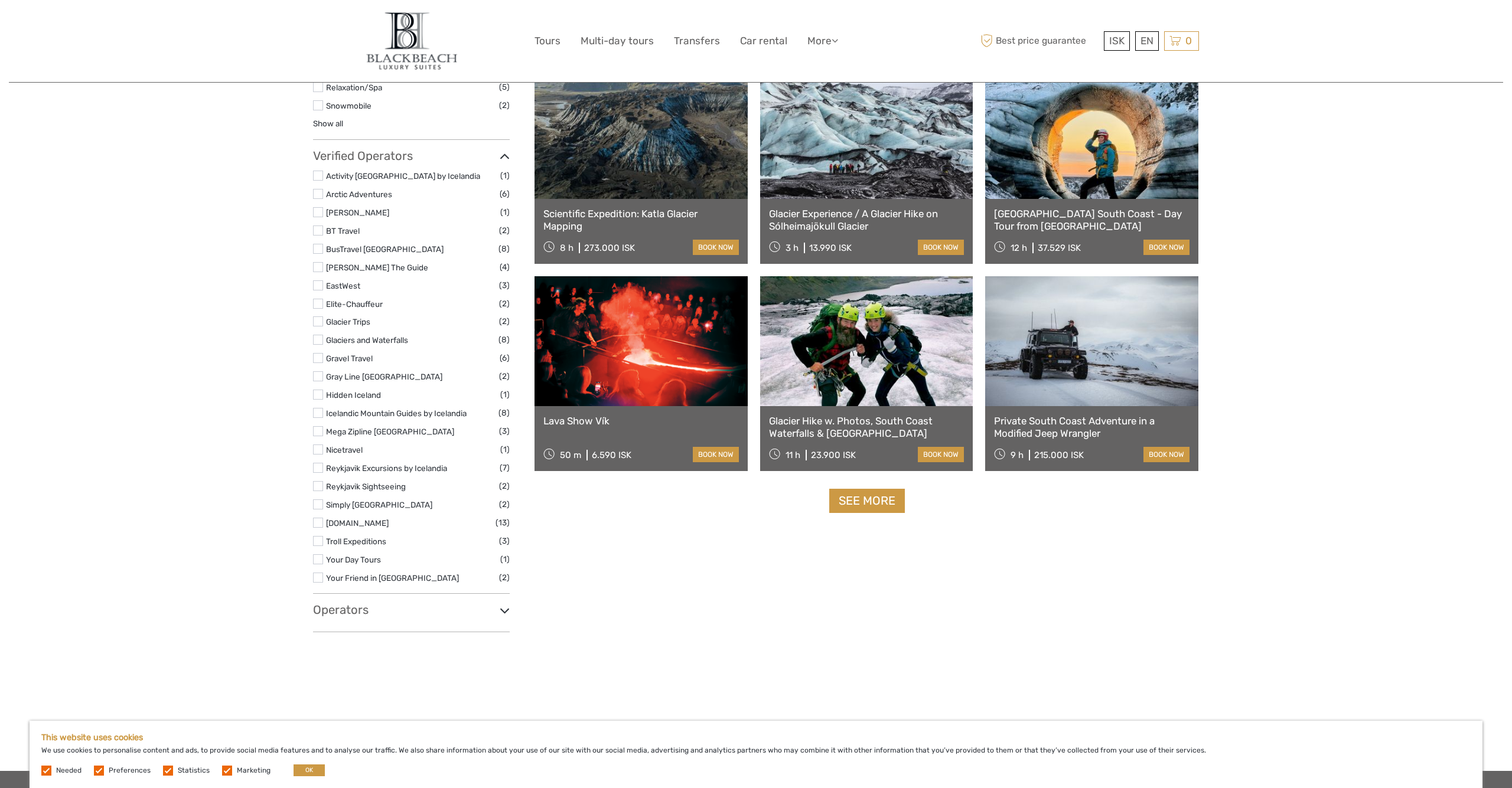
scroll to position [992, 0]
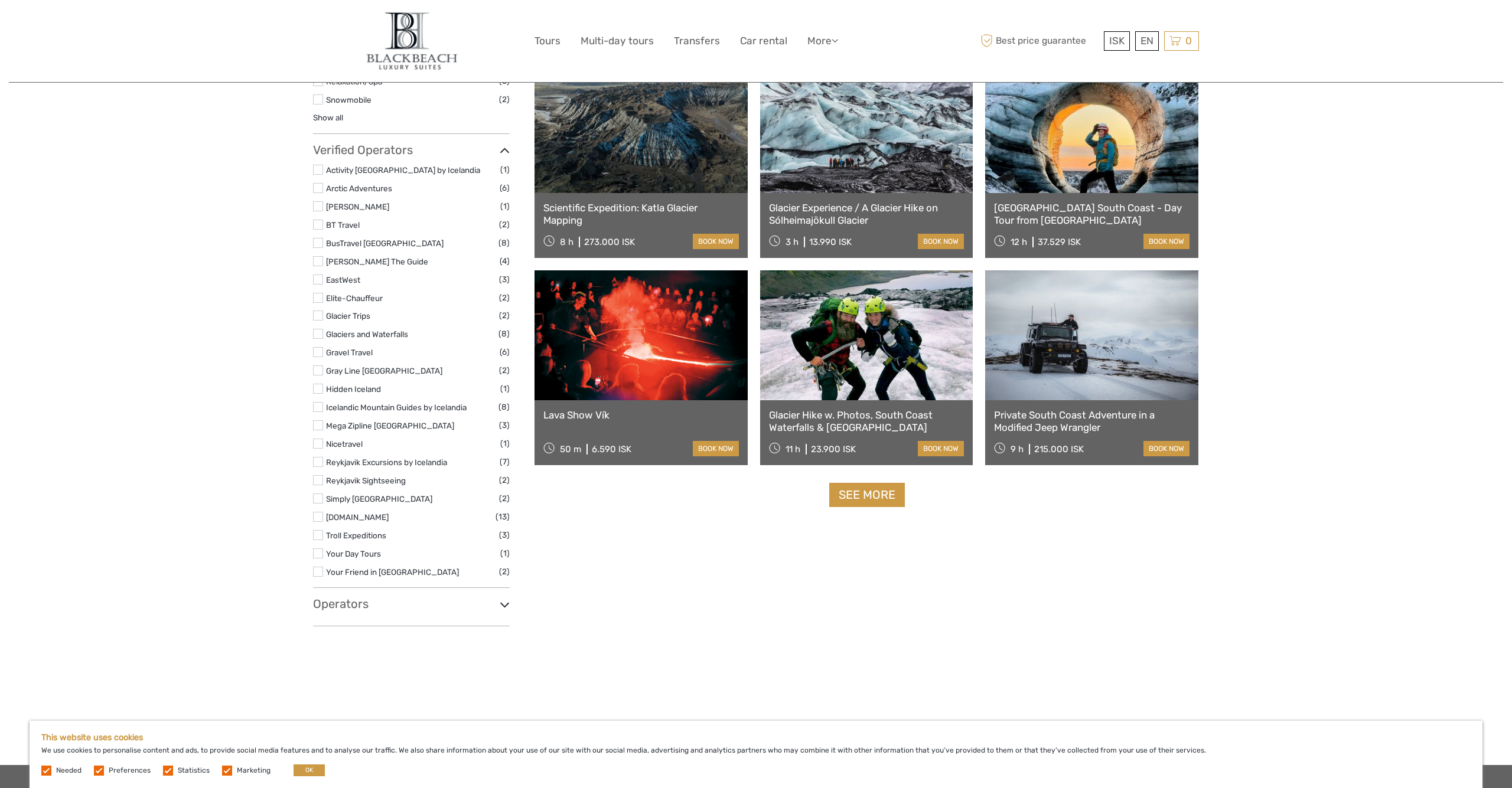
click at [1111, 343] on link at bounding box center [1092, 335] width 213 height 130
click at [316, 293] on label at bounding box center [318, 298] width 10 height 10
click at [0, 0] on input "checkbox" at bounding box center [0, 0] width 0 height 0
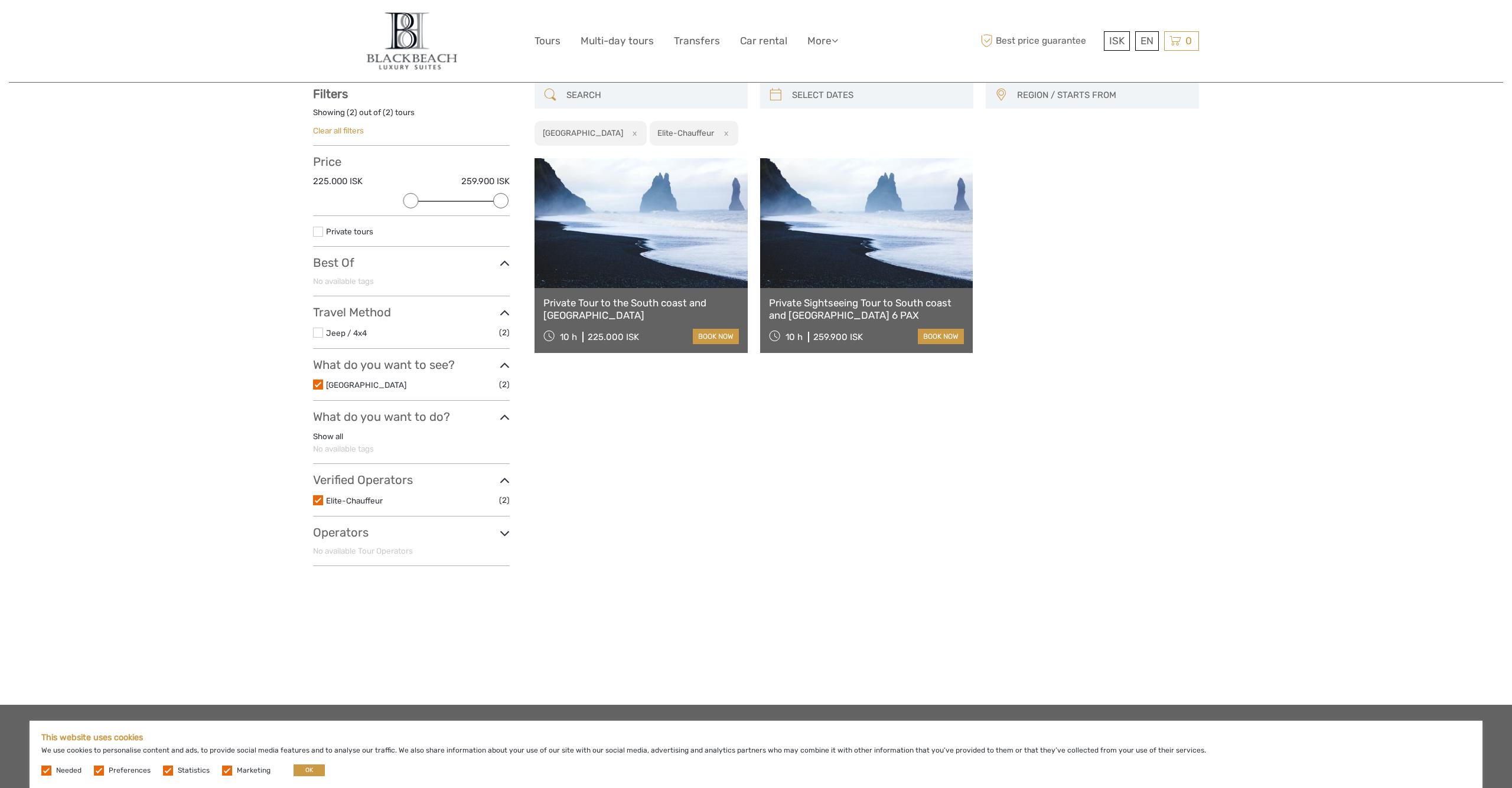
scroll to position [66, 0]
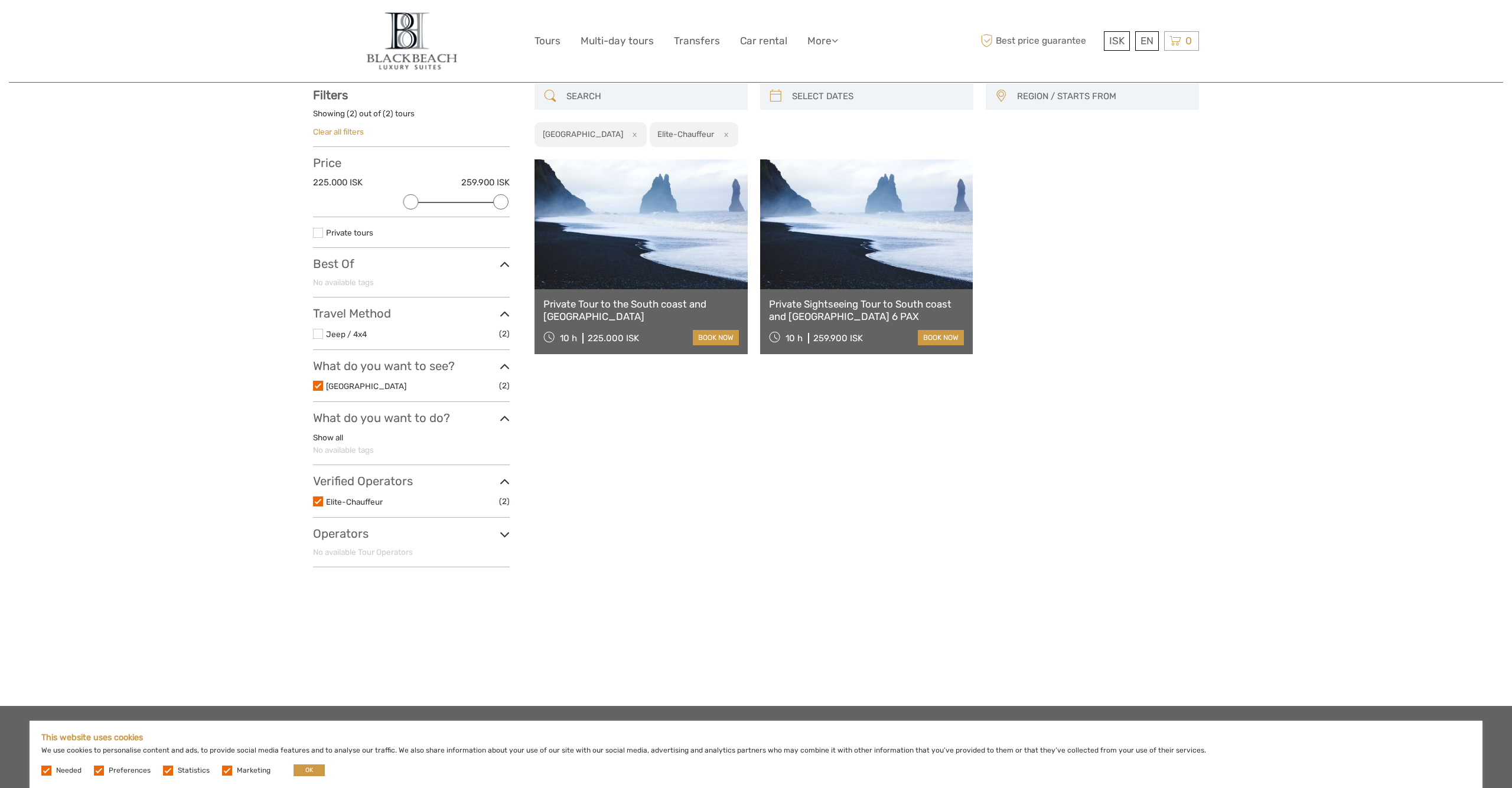
click at [600, 252] on link at bounding box center [641, 224] width 213 height 130
click at [350, 132] on link "Clear all filters" at bounding box center [338, 132] width 51 height 10
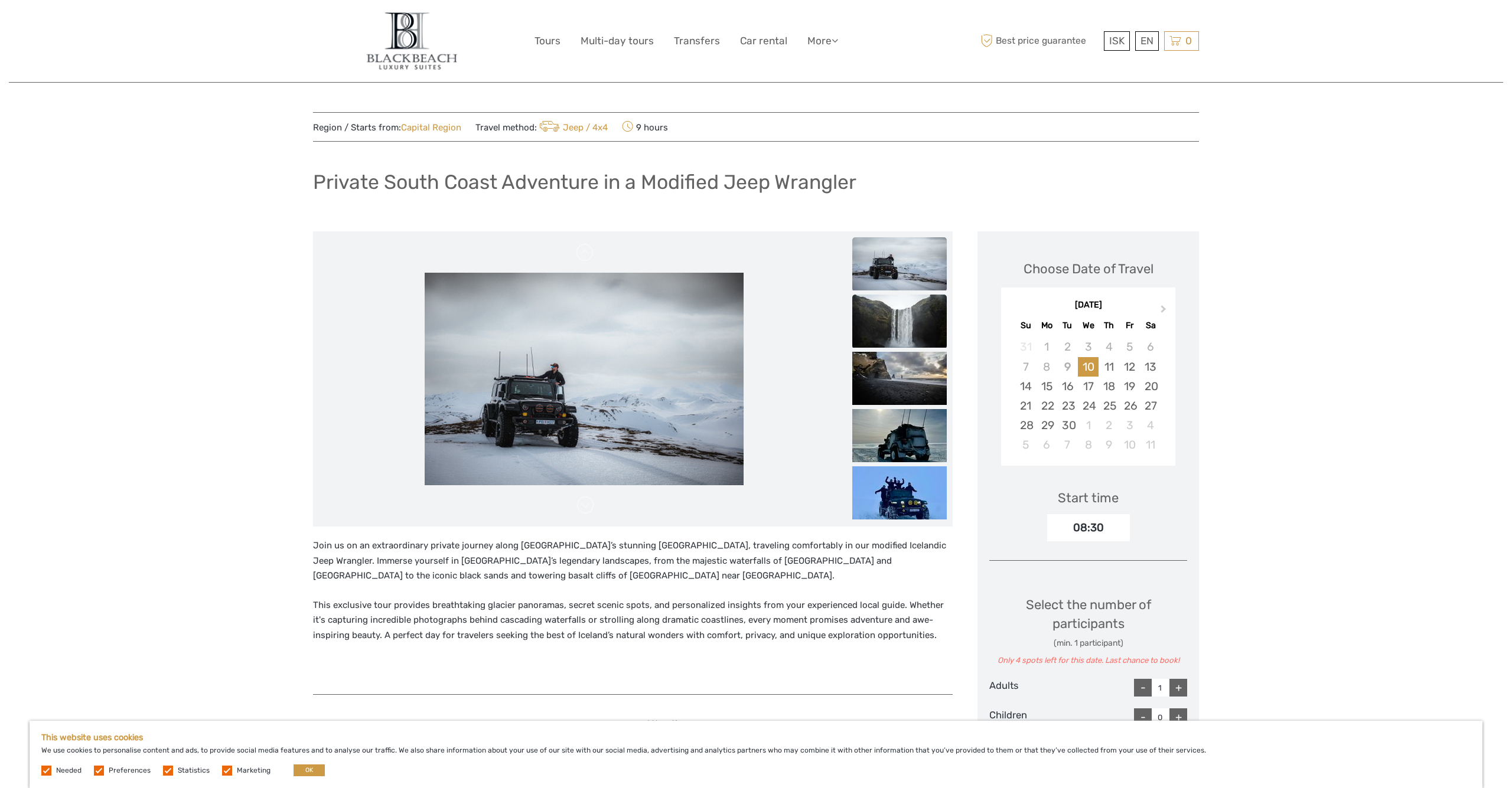
click at [897, 330] on img at bounding box center [900, 321] width 94 height 53
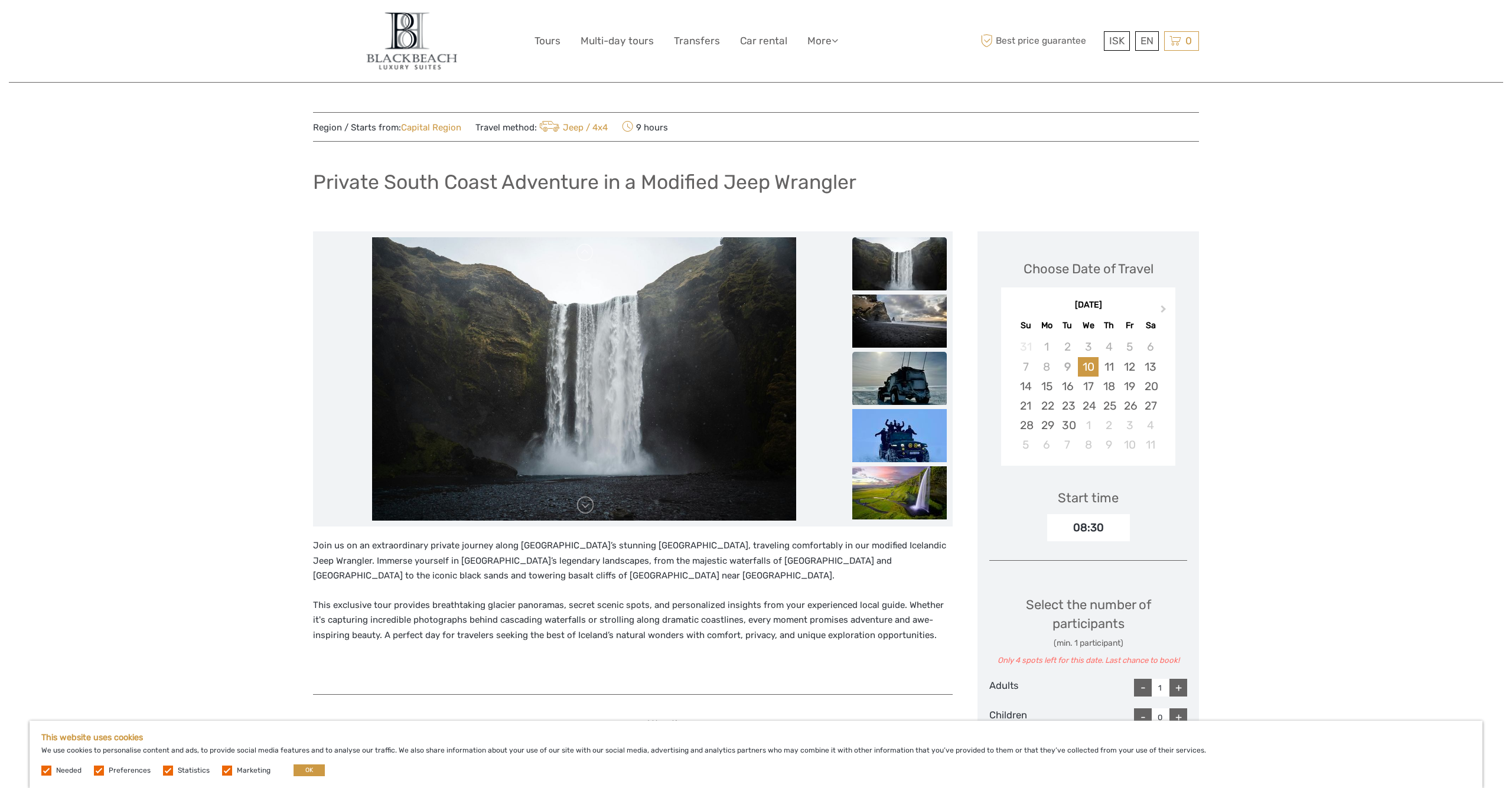
click at [892, 372] on img at bounding box center [900, 378] width 94 height 53
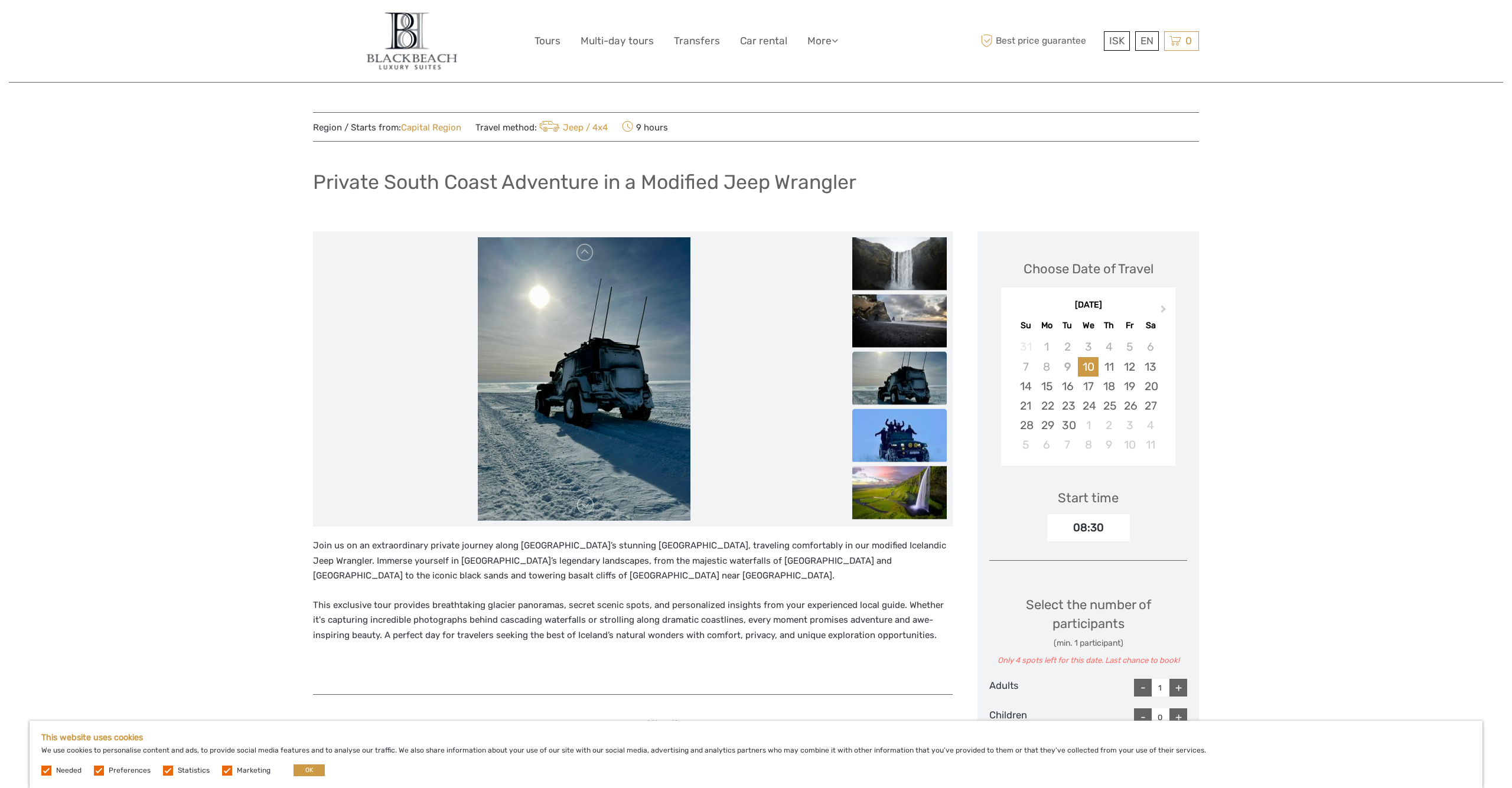
click at [888, 423] on img at bounding box center [900, 435] width 94 height 53
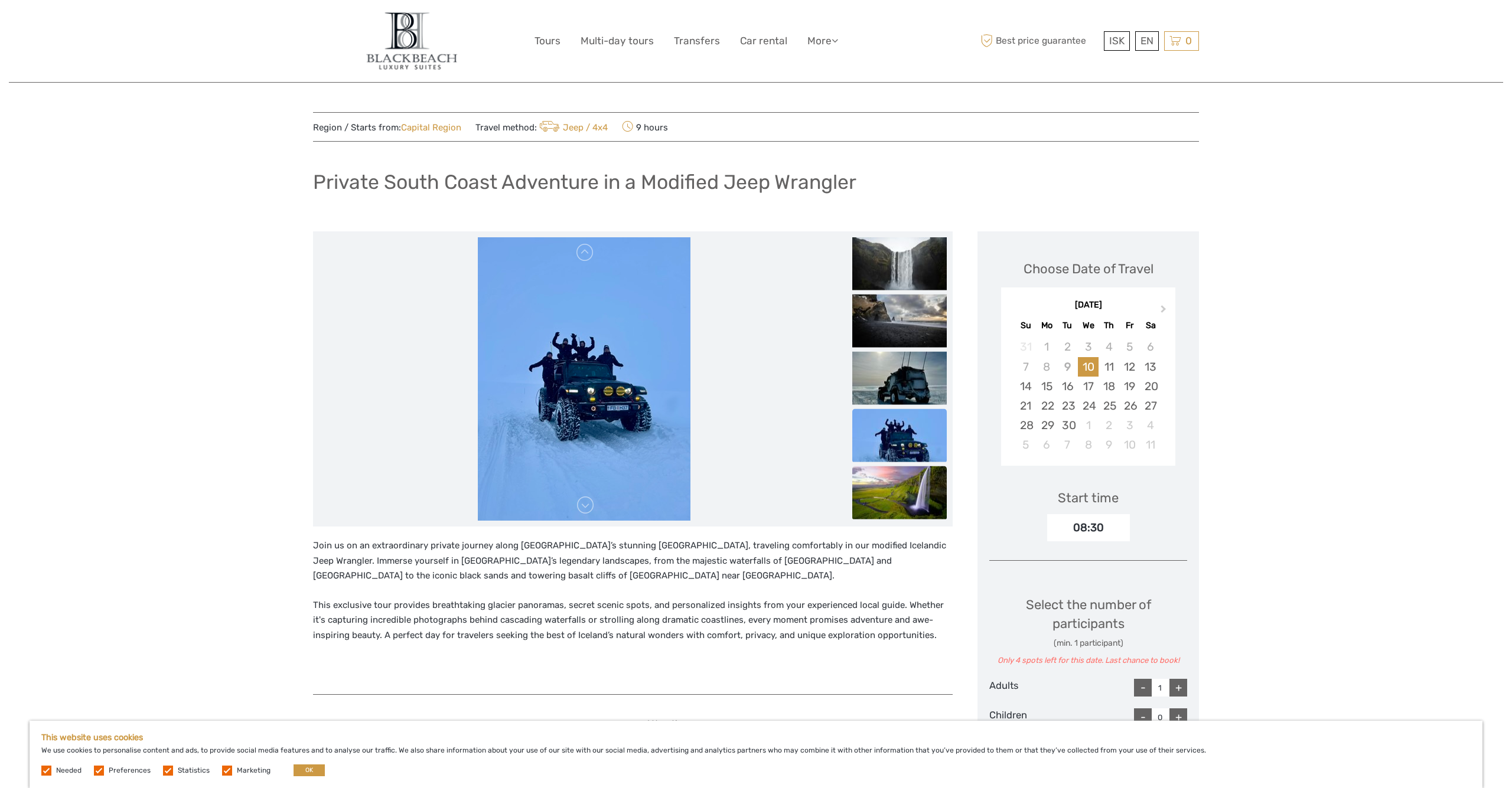
click at [880, 487] on img at bounding box center [900, 492] width 94 height 53
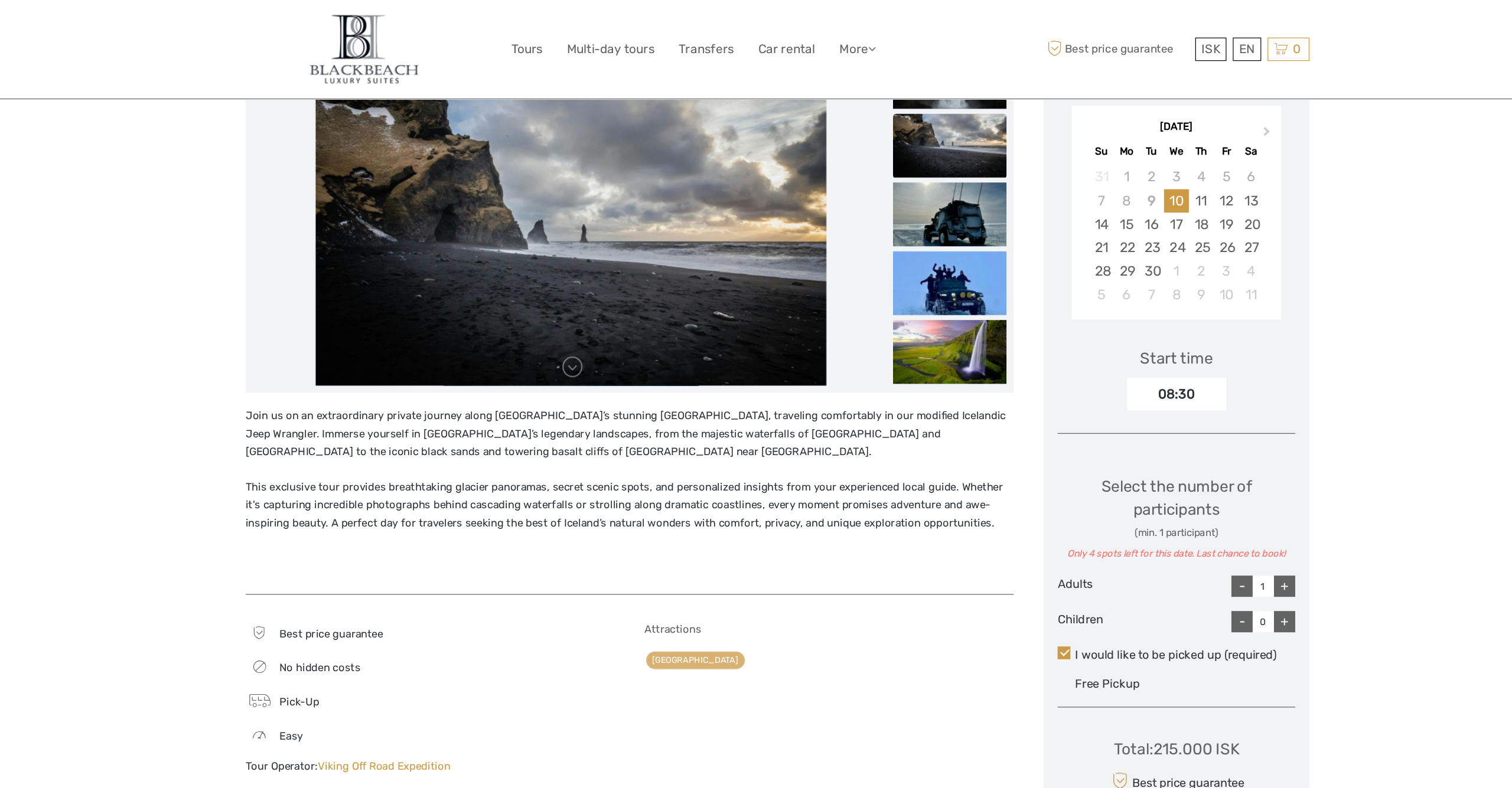
scroll to position [179, 0]
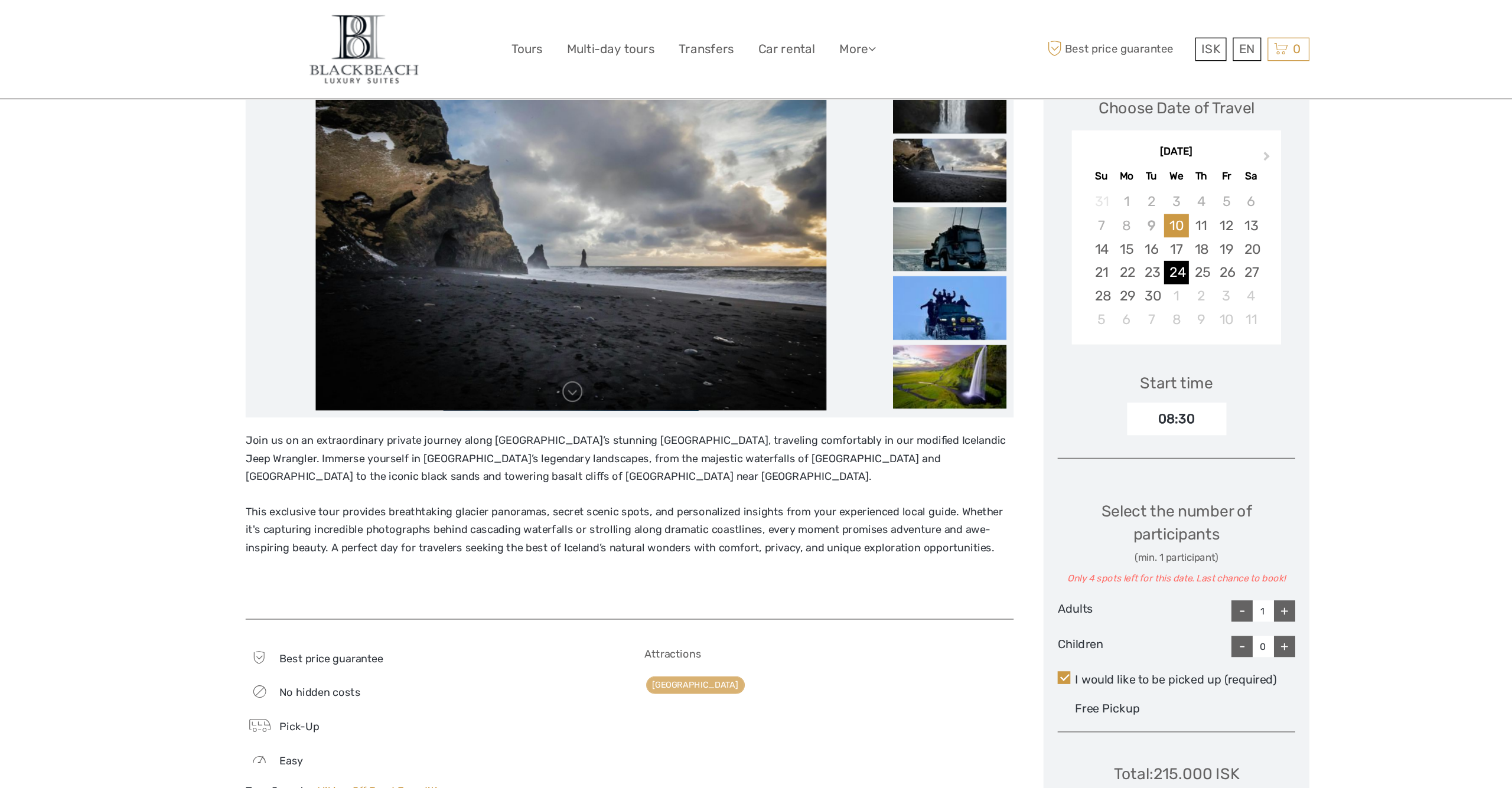
click at [1078, 226] on div "24" at bounding box center [1088, 227] width 20 height 19
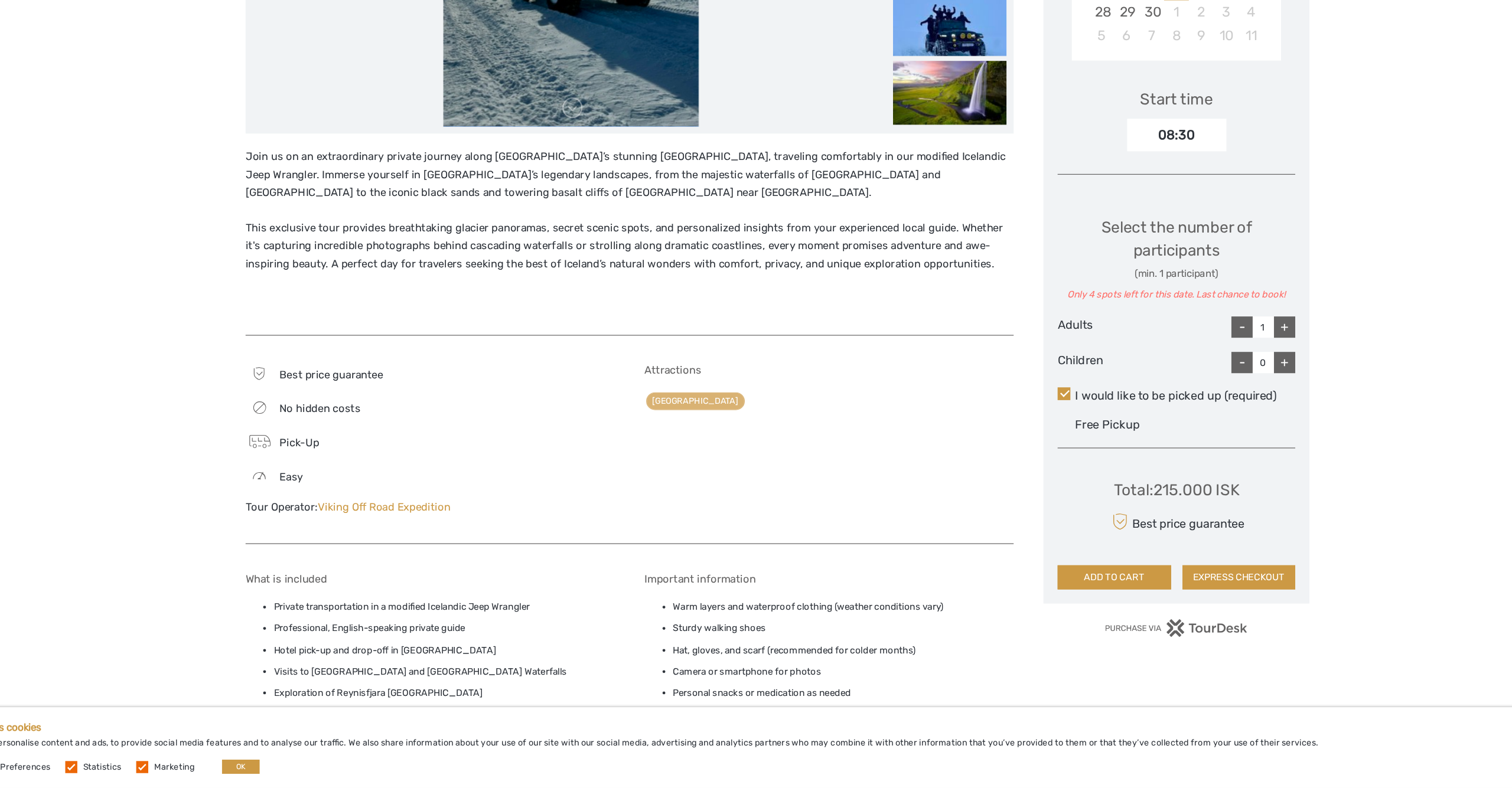
scroll to position [296, 0]
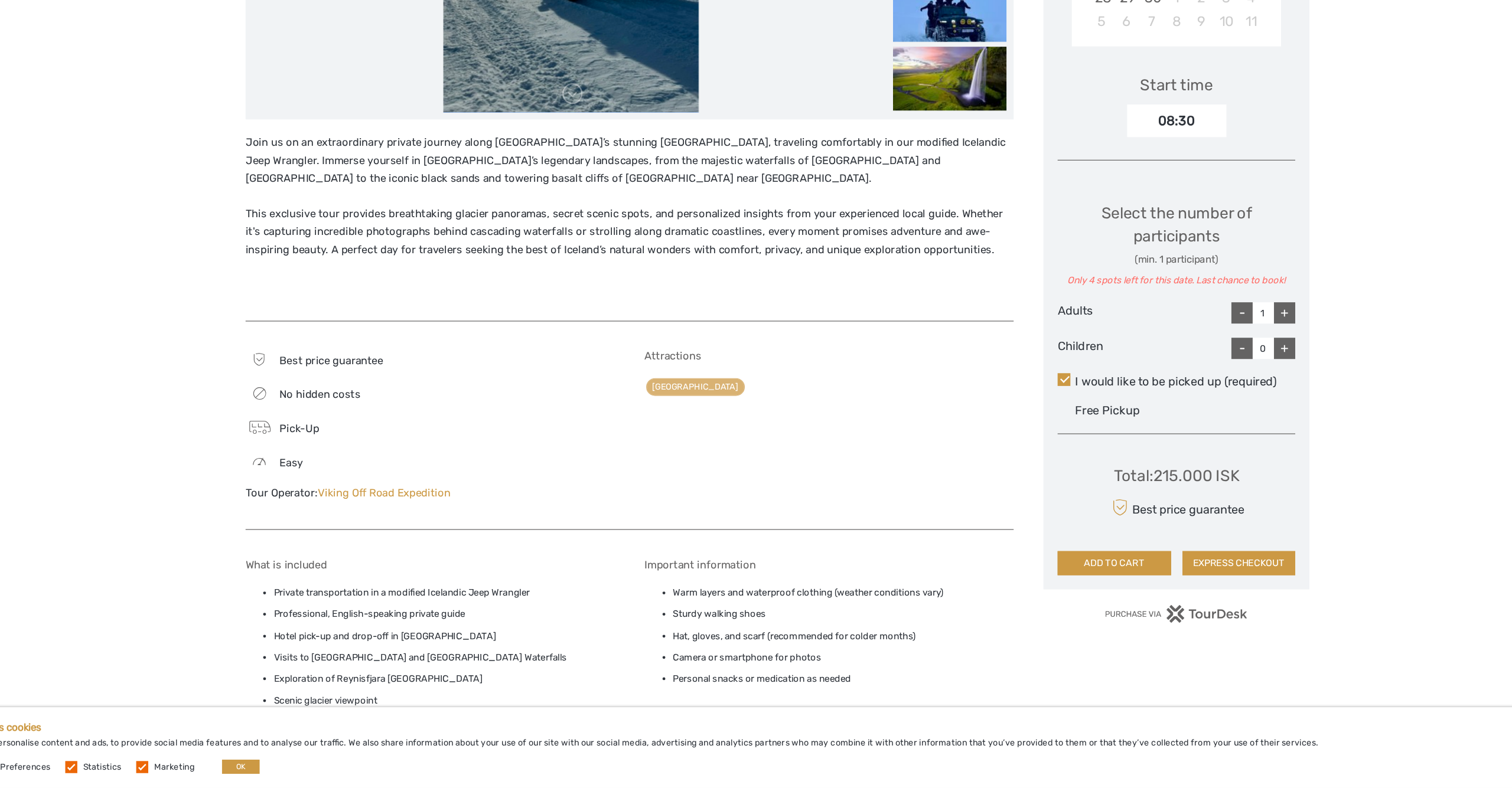
click at [1170, 383] on div "+" at bounding box center [1179, 392] width 17 height 17
type input "2"
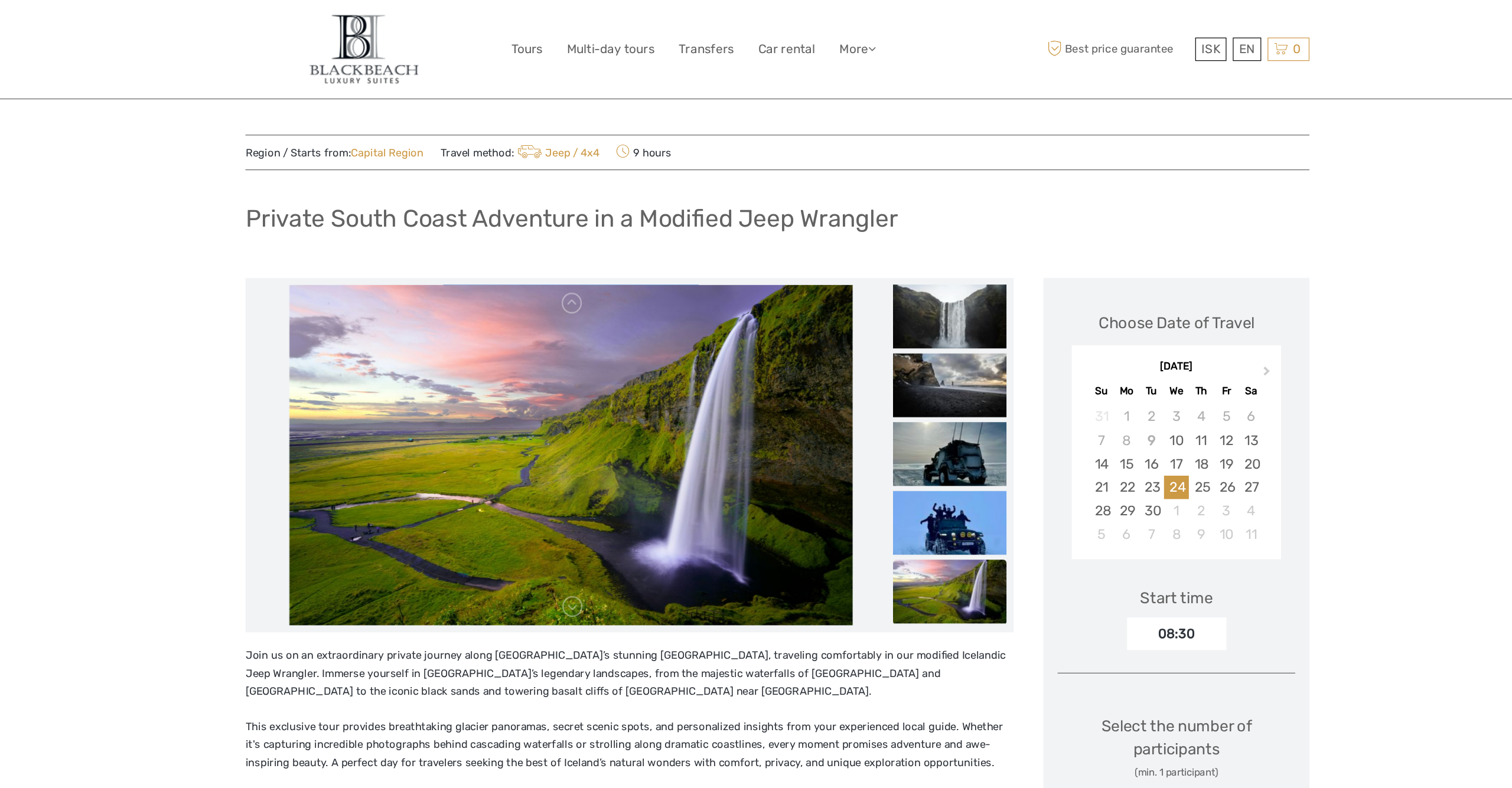
scroll to position [0, 0]
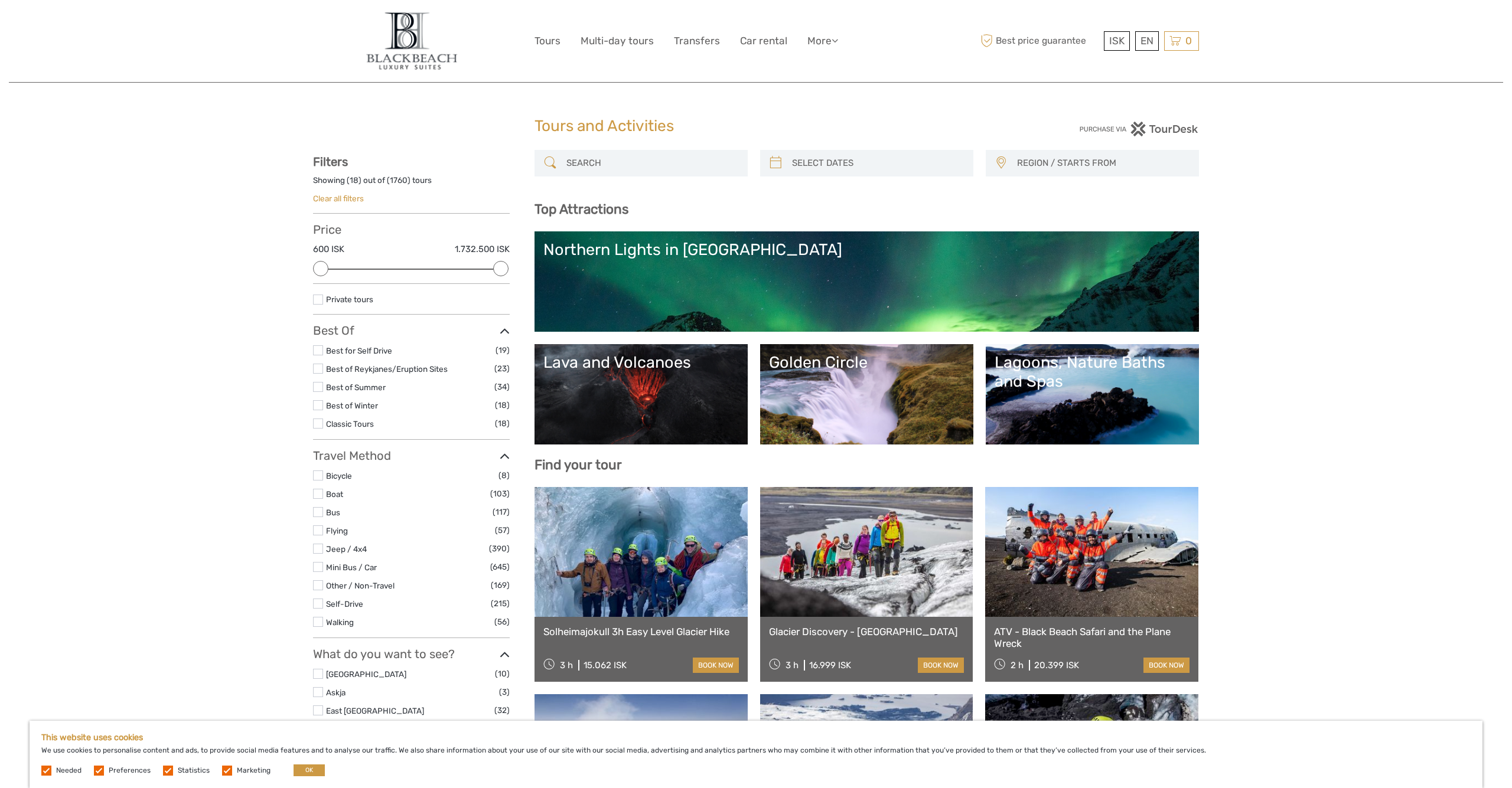
select select
click at [317, 346] on label at bounding box center [318, 351] width 10 height 10
click at [0, 0] on input "checkbox" at bounding box center [0, 0] width 0 height 0
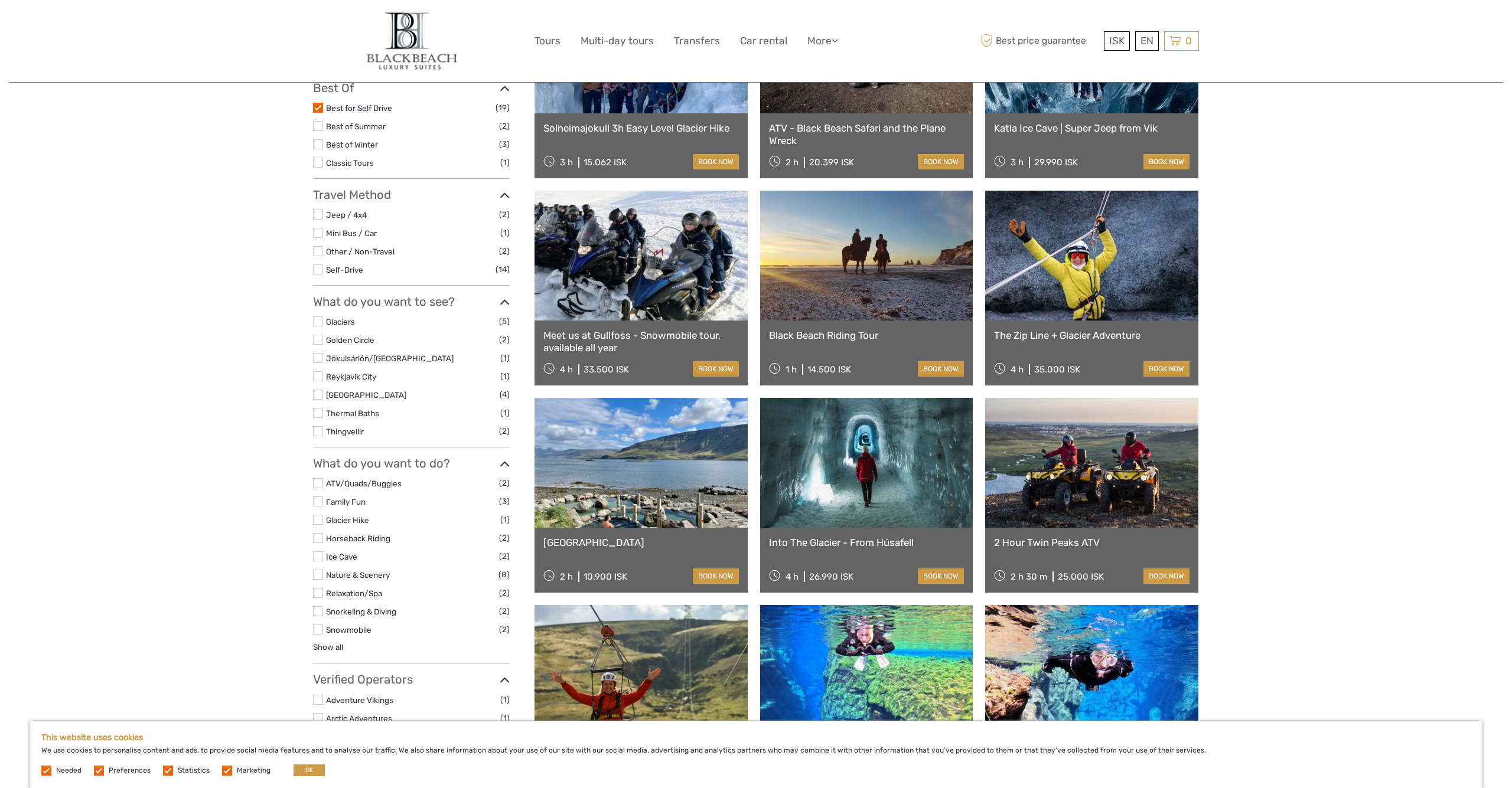
scroll to position [245, 0]
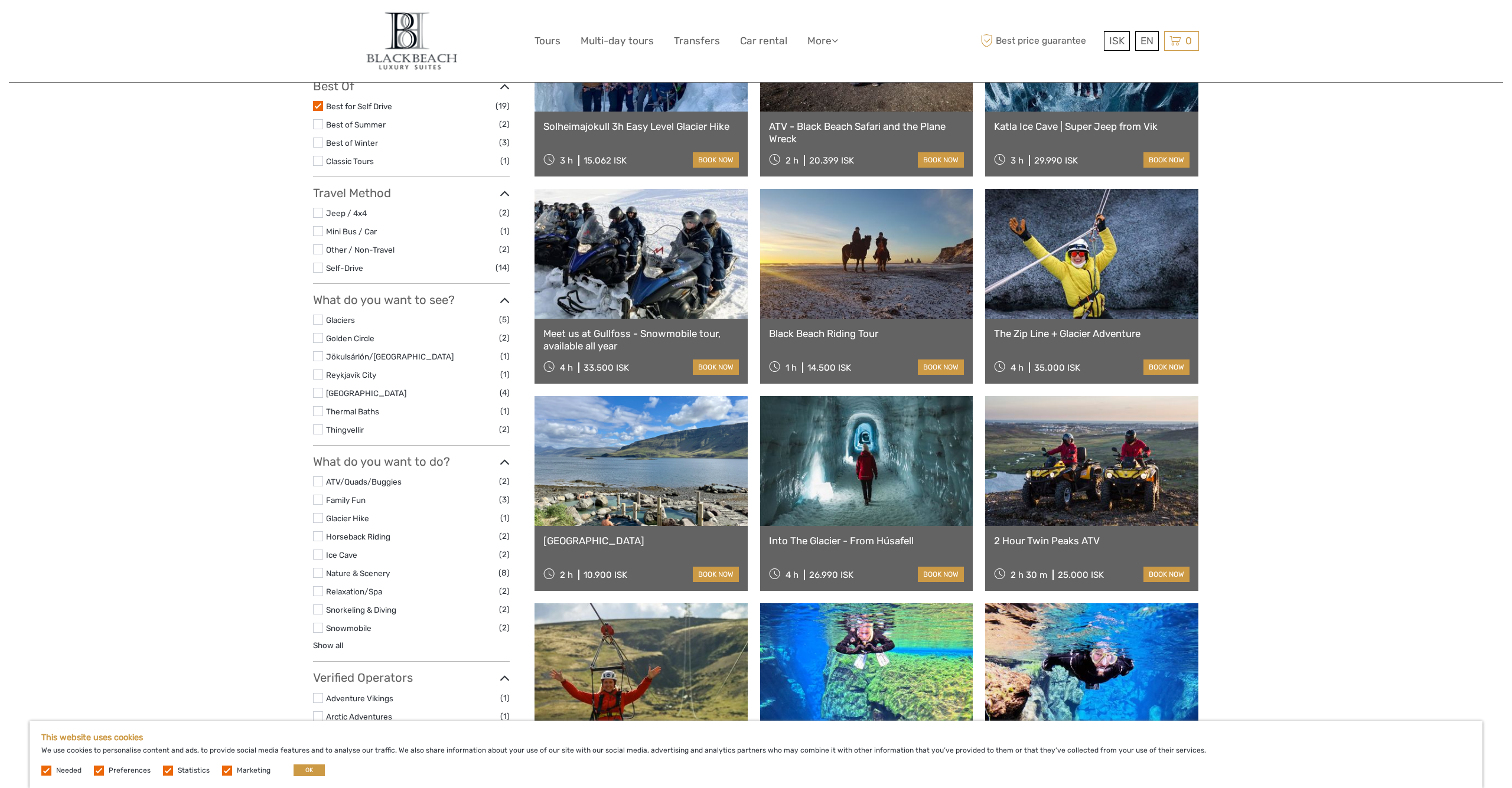
click at [647, 335] on link "Meet us at Gullfoss - Snowmobile tour, available all year" at bounding box center [641, 339] width 196 height 24
click at [638, 343] on link "Meet us at Gullfoss - Snowmobile tour, available all year" at bounding box center [641, 339] width 196 height 24
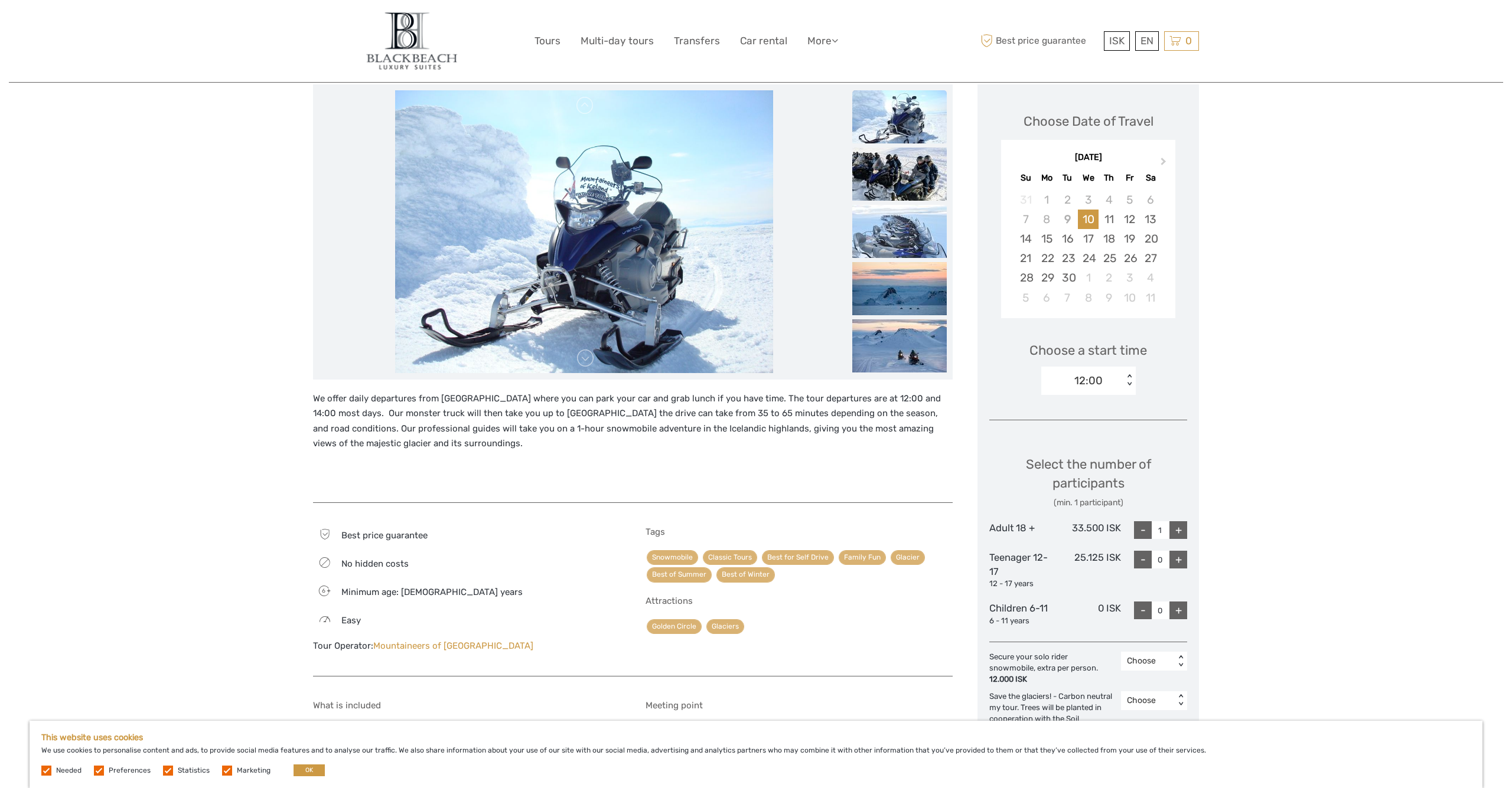
scroll to position [153, 0]
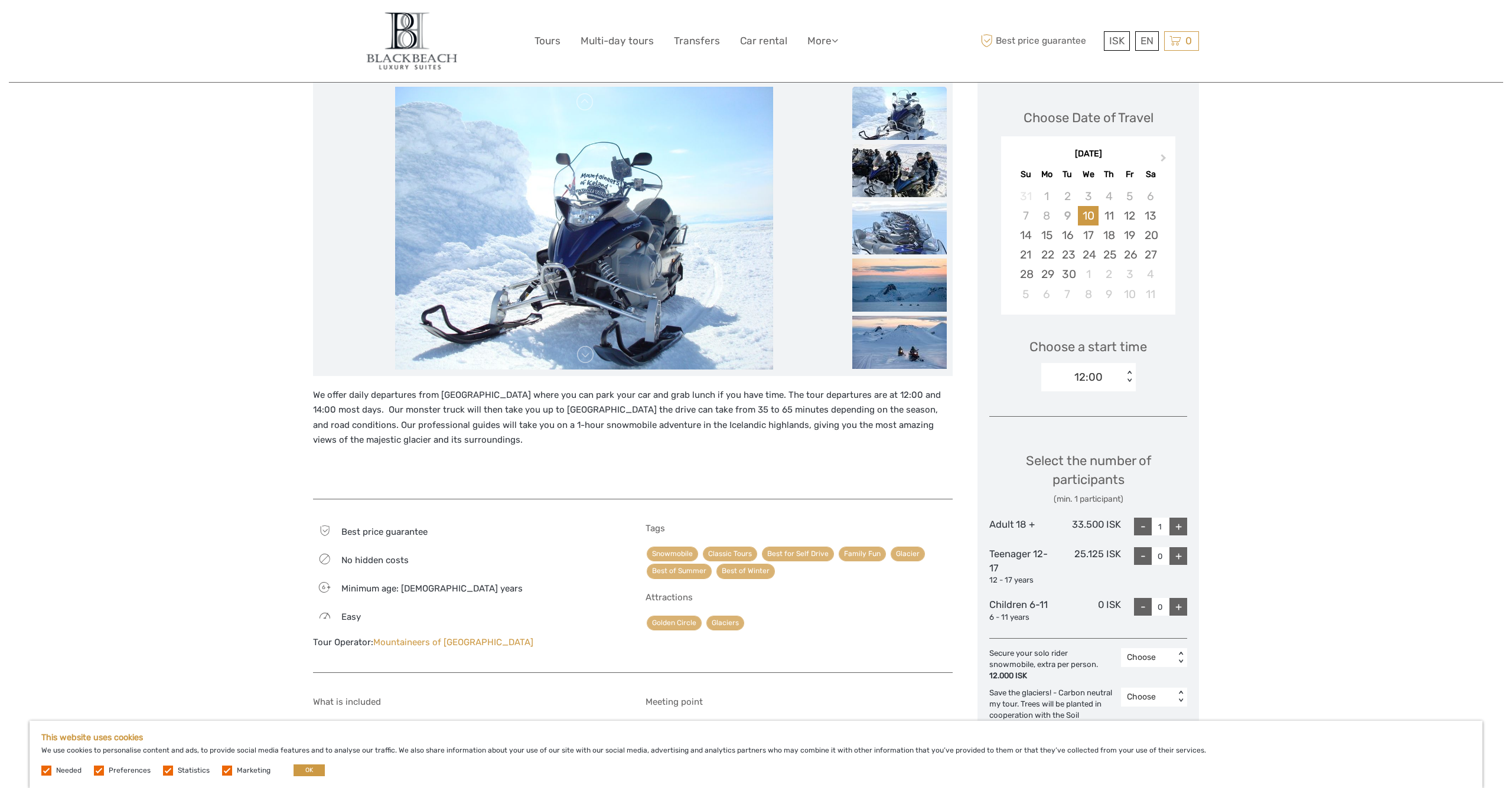
click at [908, 114] on img at bounding box center [900, 113] width 94 height 53
click at [908, 182] on img at bounding box center [900, 171] width 94 height 53
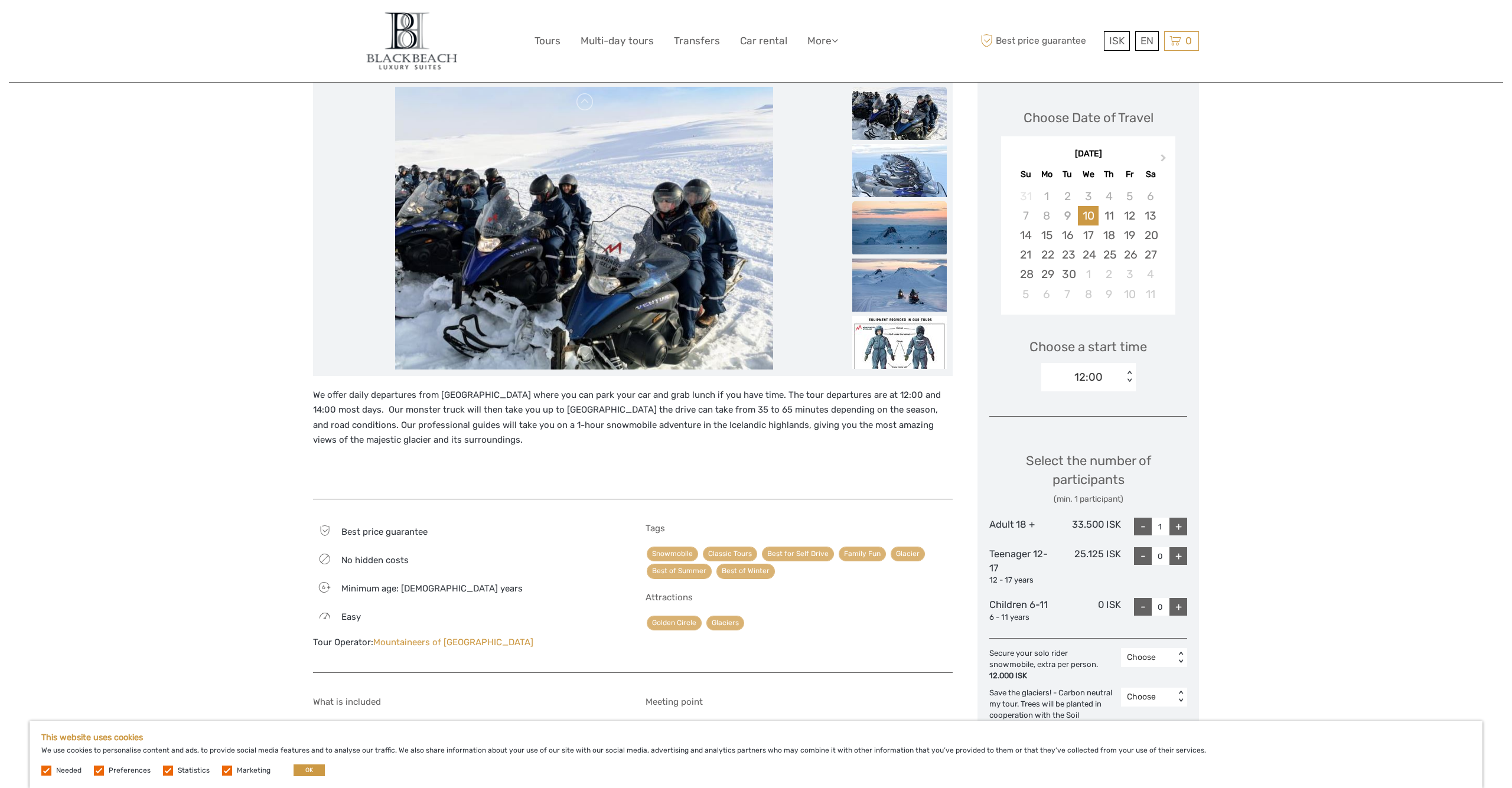
click at [901, 232] on img at bounding box center [900, 227] width 94 height 53
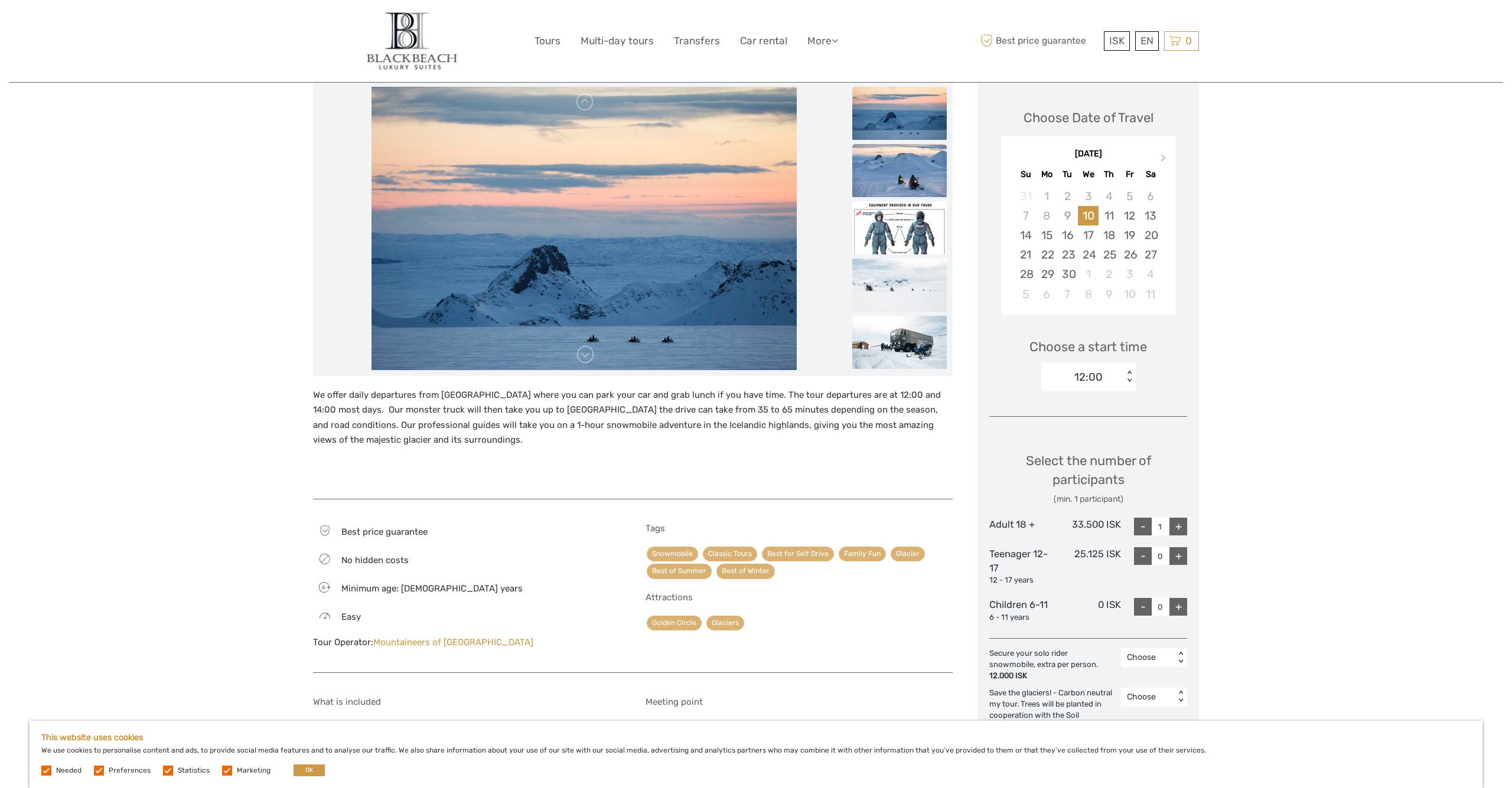
click at [902, 182] on img at bounding box center [900, 171] width 94 height 53
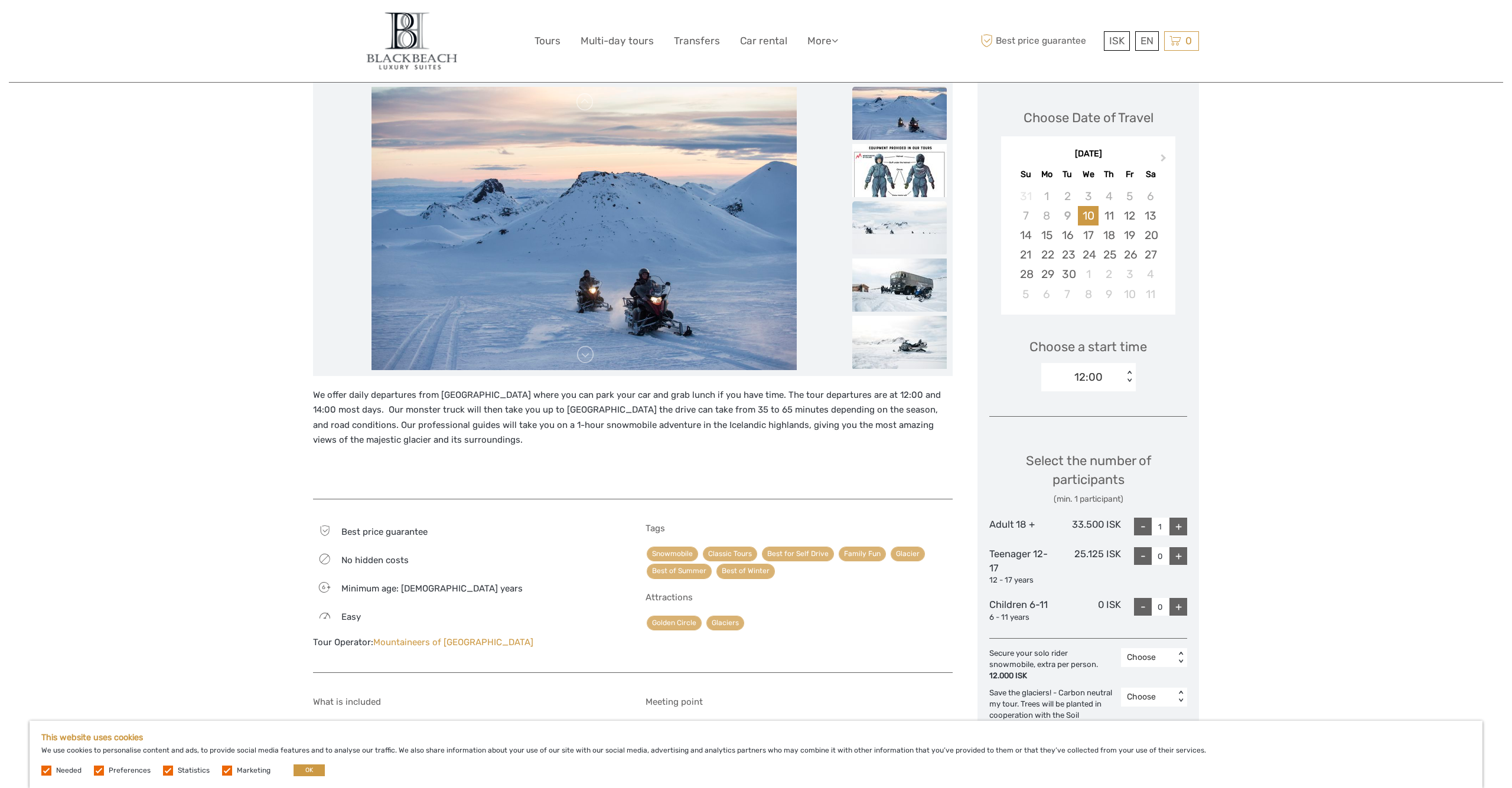
click at [898, 223] on img at bounding box center [900, 227] width 94 height 53
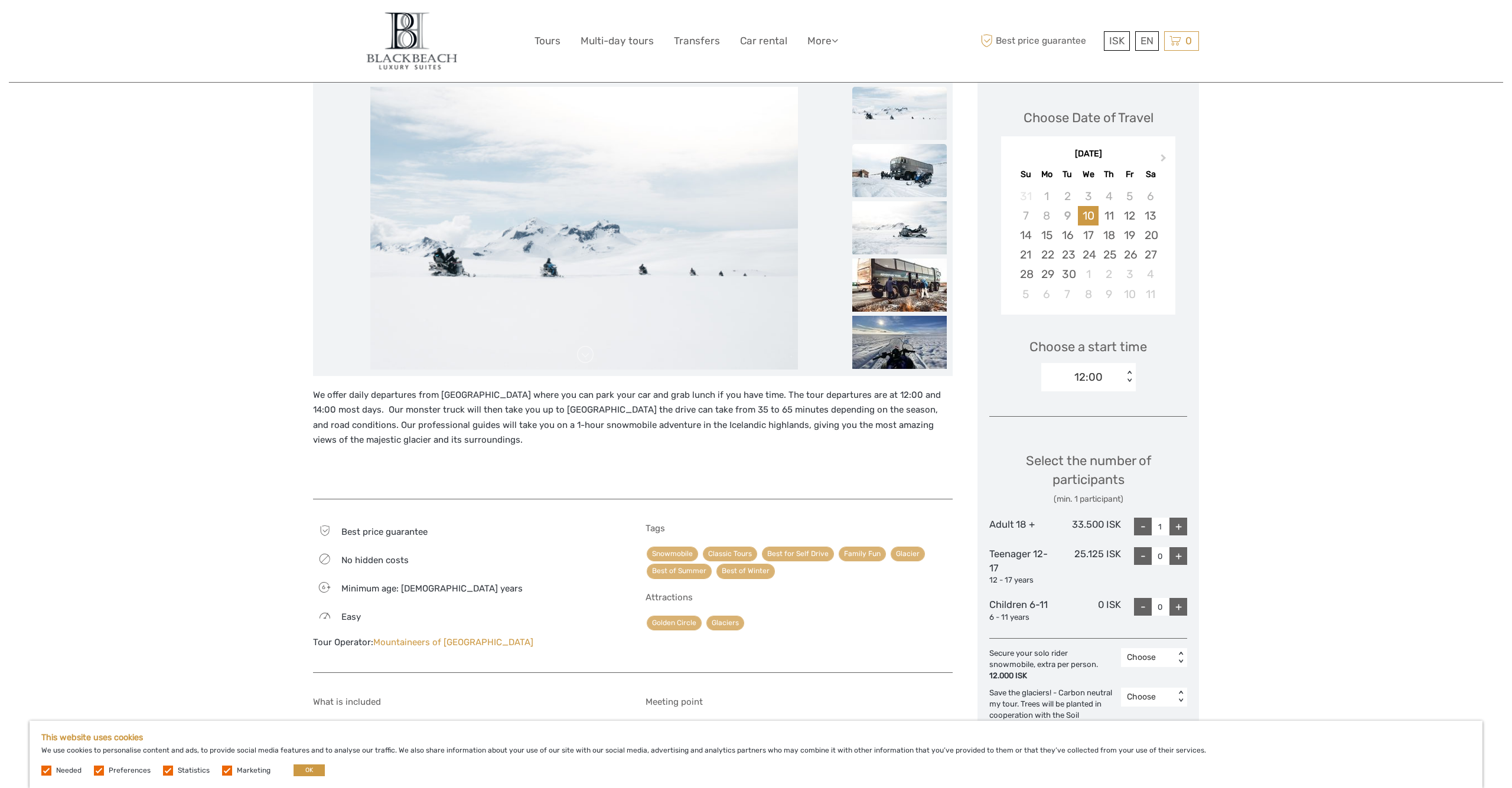
click at [904, 190] on img at bounding box center [900, 171] width 94 height 53
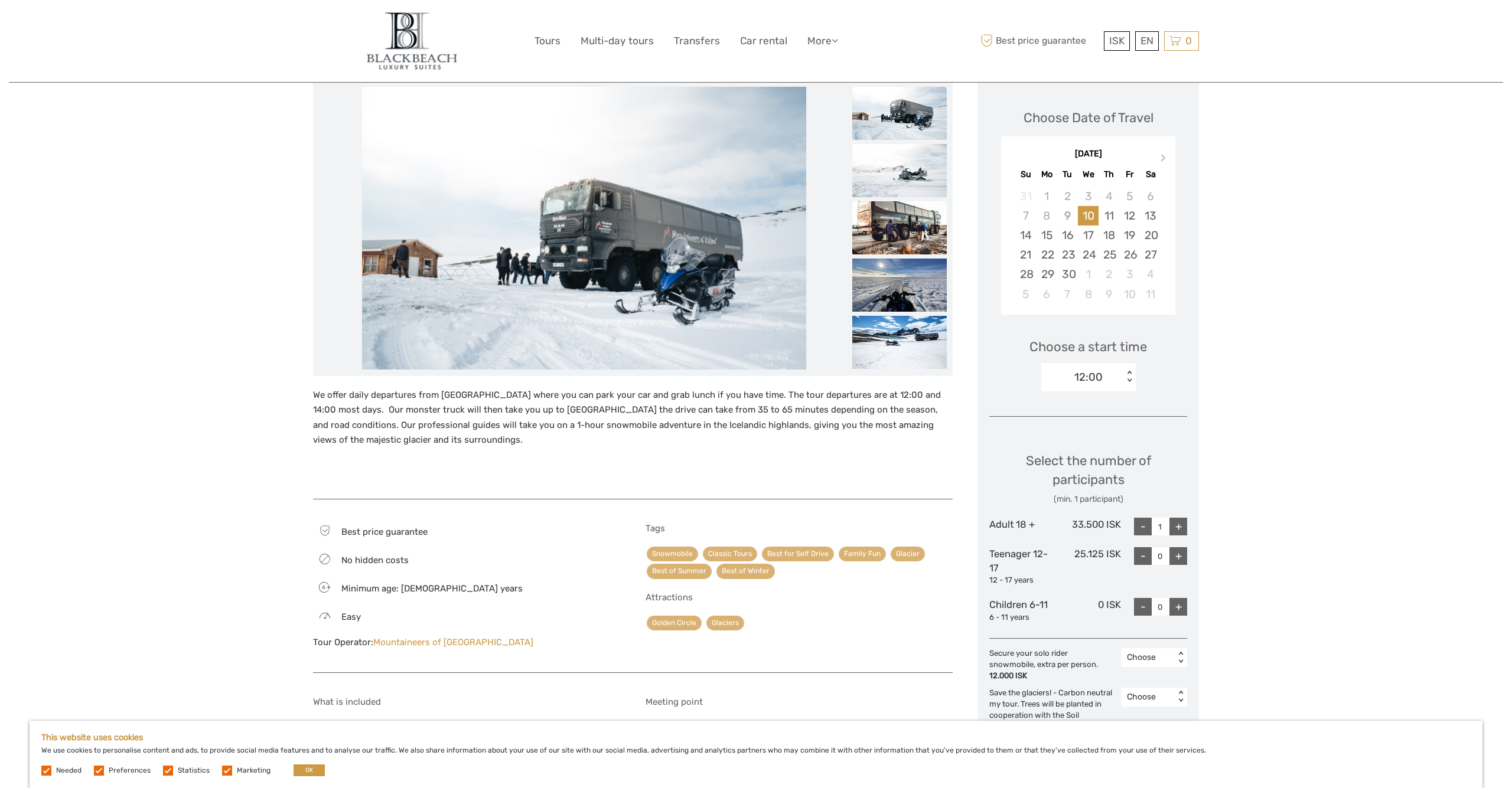
click at [902, 222] on img at bounding box center [900, 227] width 94 height 53
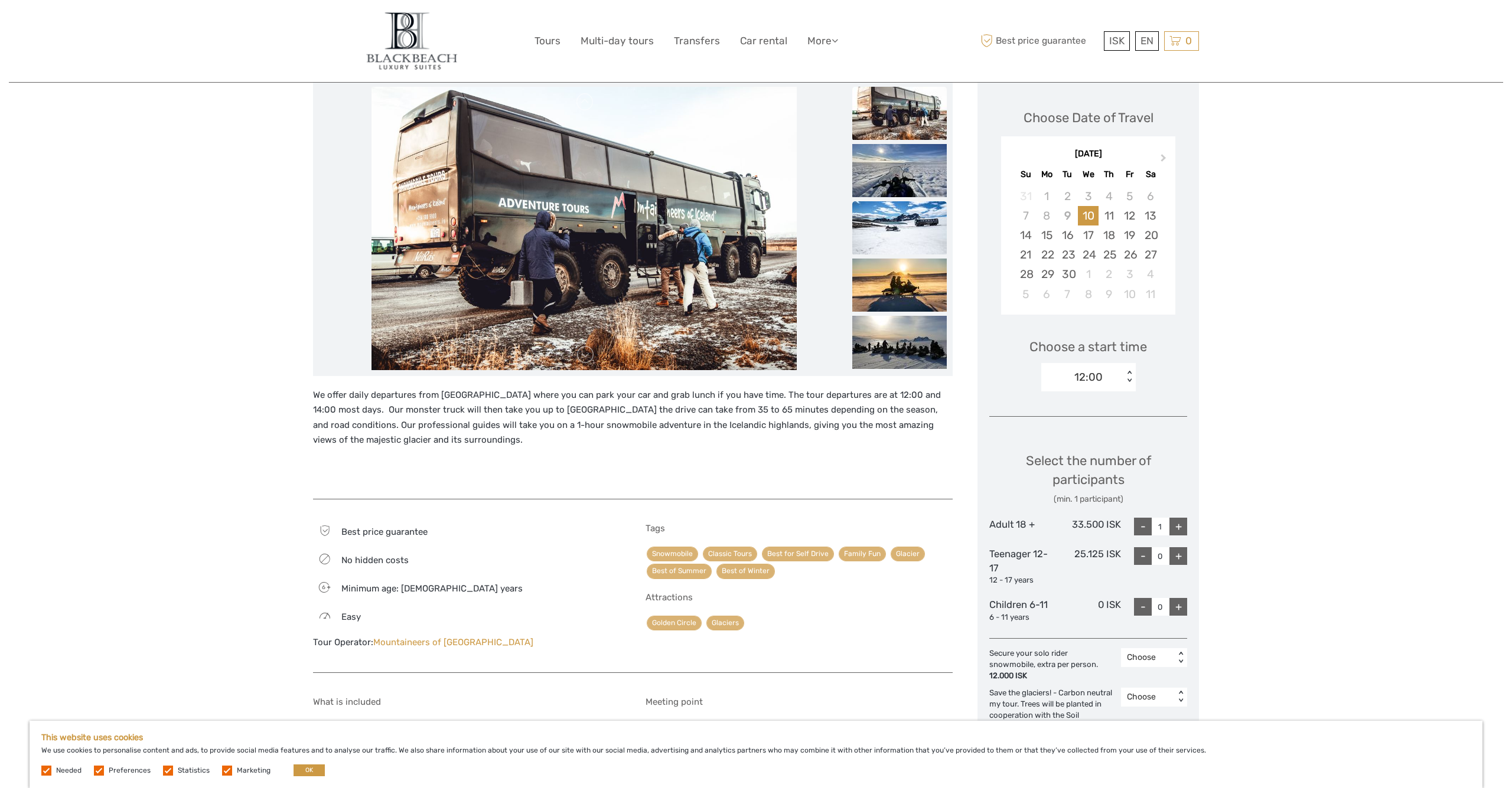
click at [905, 204] on img at bounding box center [900, 227] width 94 height 53
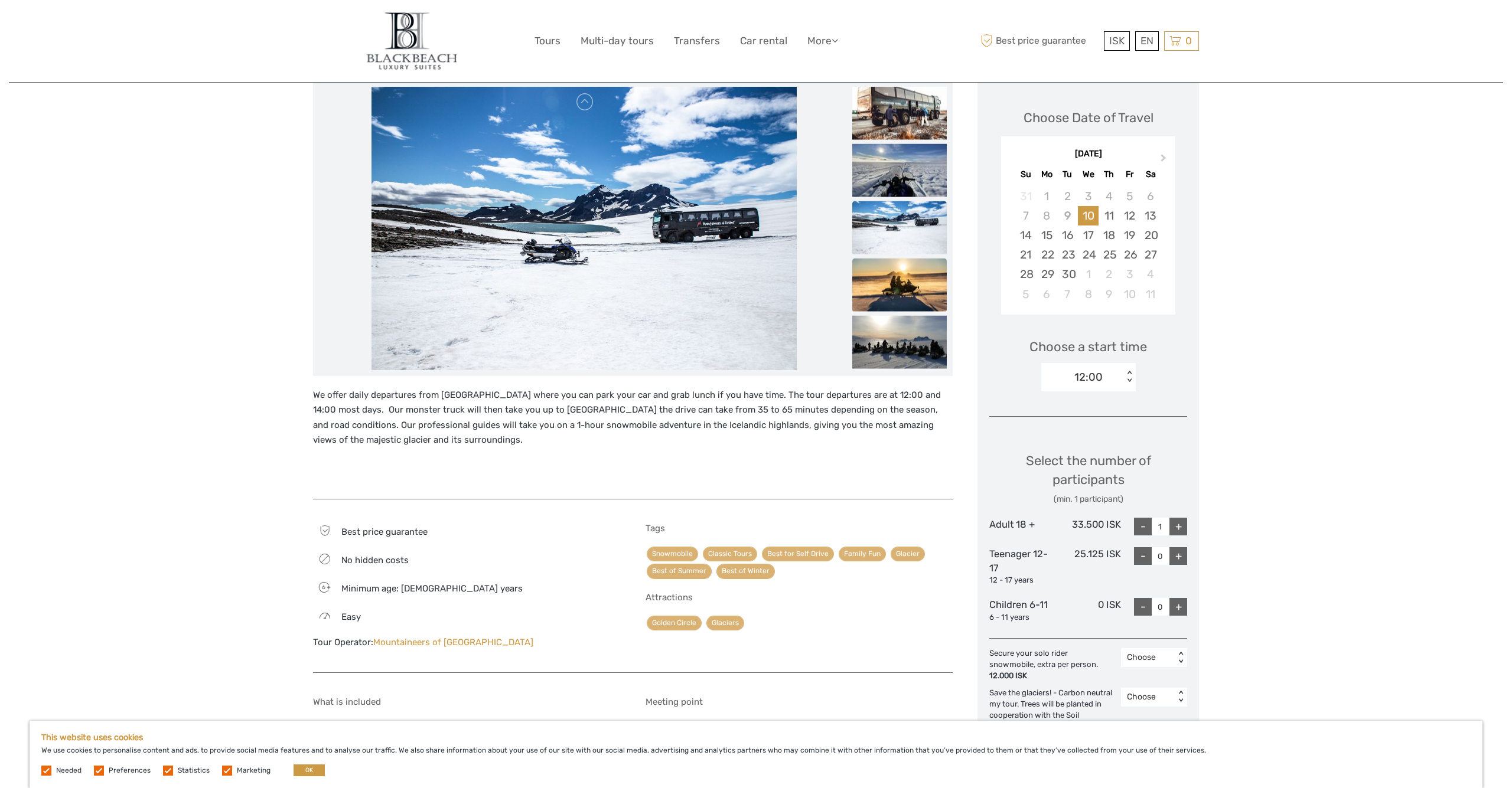
click at [887, 292] on img at bounding box center [900, 284] width 94 height 53
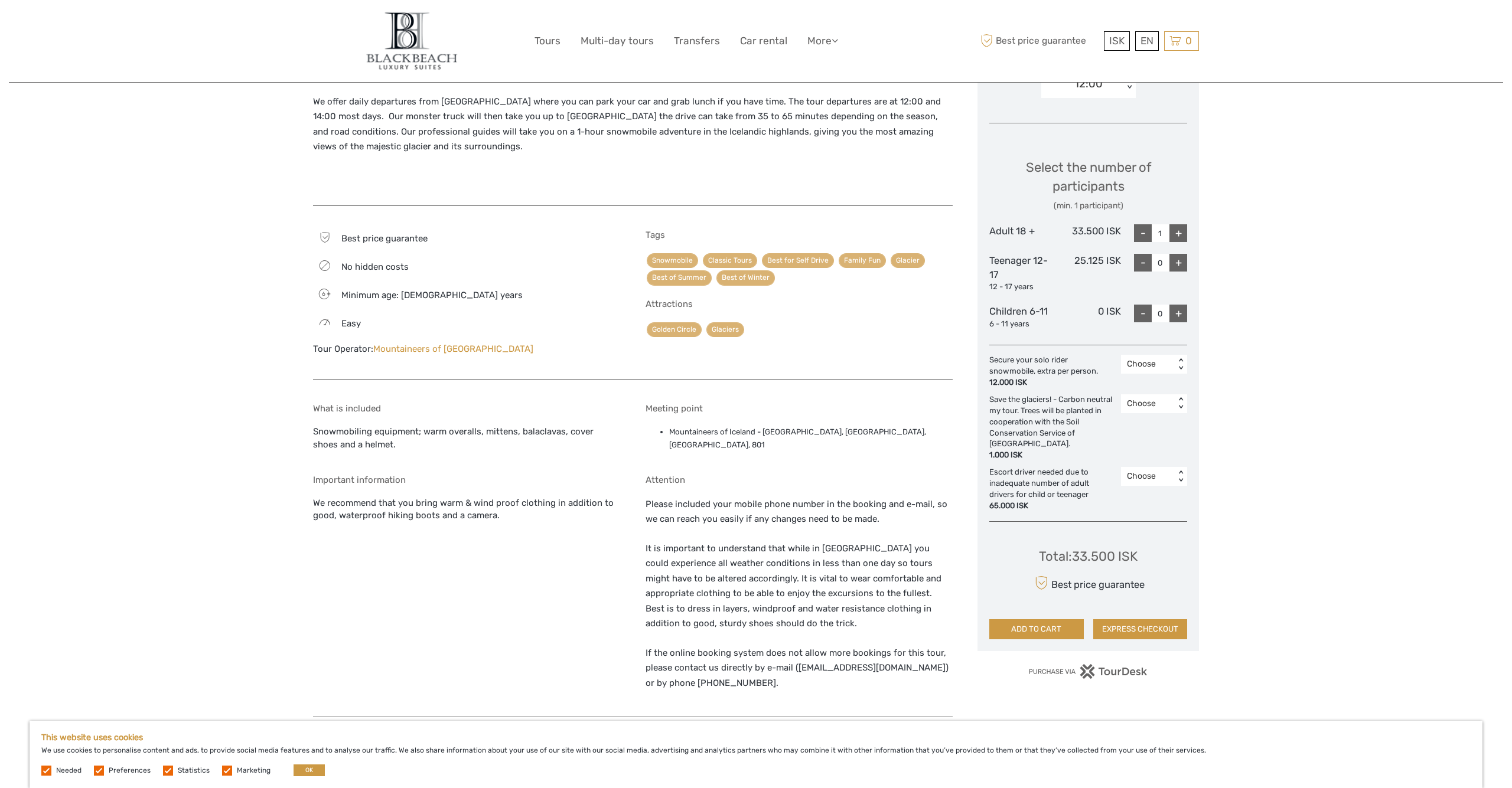
scroll to position [448, 0]
drag, startPoint x: 950, startPoint y: 428, endPoint x: 786, endPoint y: 414, distance: 164.6
click at [786, 414] on div "Meeting point Mountaineers of Iceland - [GEOGRAPHIC_DATA], [GEOGRAPHIC_DATA], […" at bounding box center [799, 430] width 307 height 54
copy li "Mountaineers of Iceland - [GEOGRAPHIC_DATA], [GEOGRAPHIC_DATA], [GEOGRAPHIC_DAT…"
